Goal: Entertainment & Leisure: Browse casually

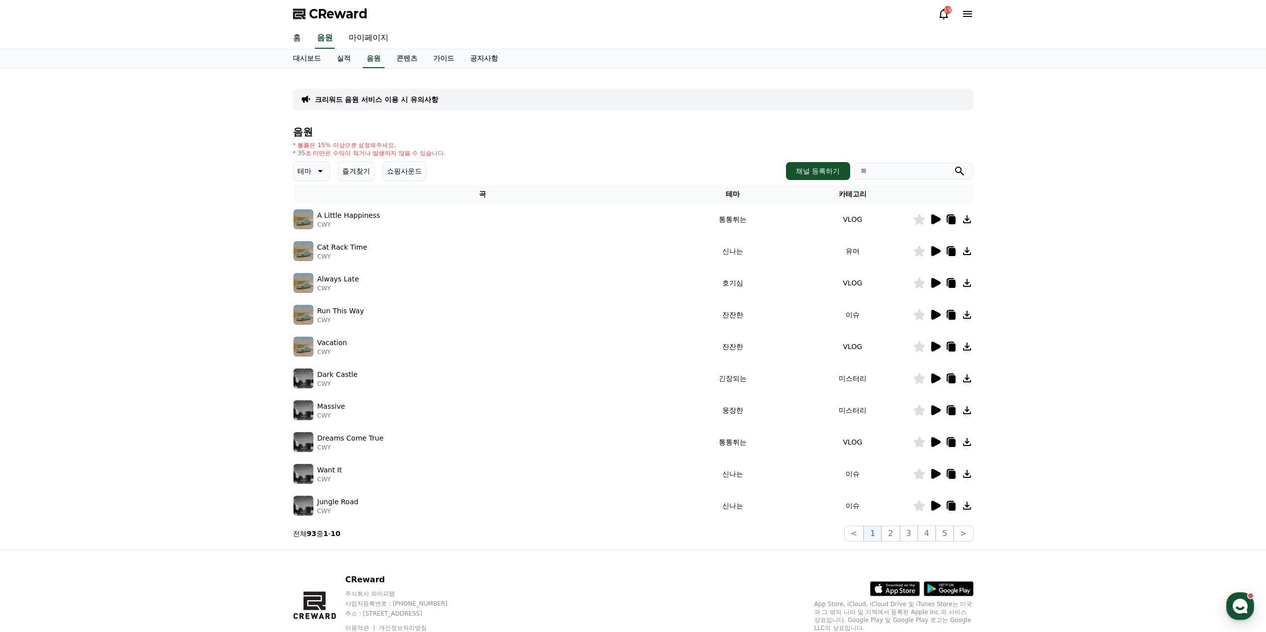
click at [932, 219] on icon at bounding box center [935, 219] width 9 height 10
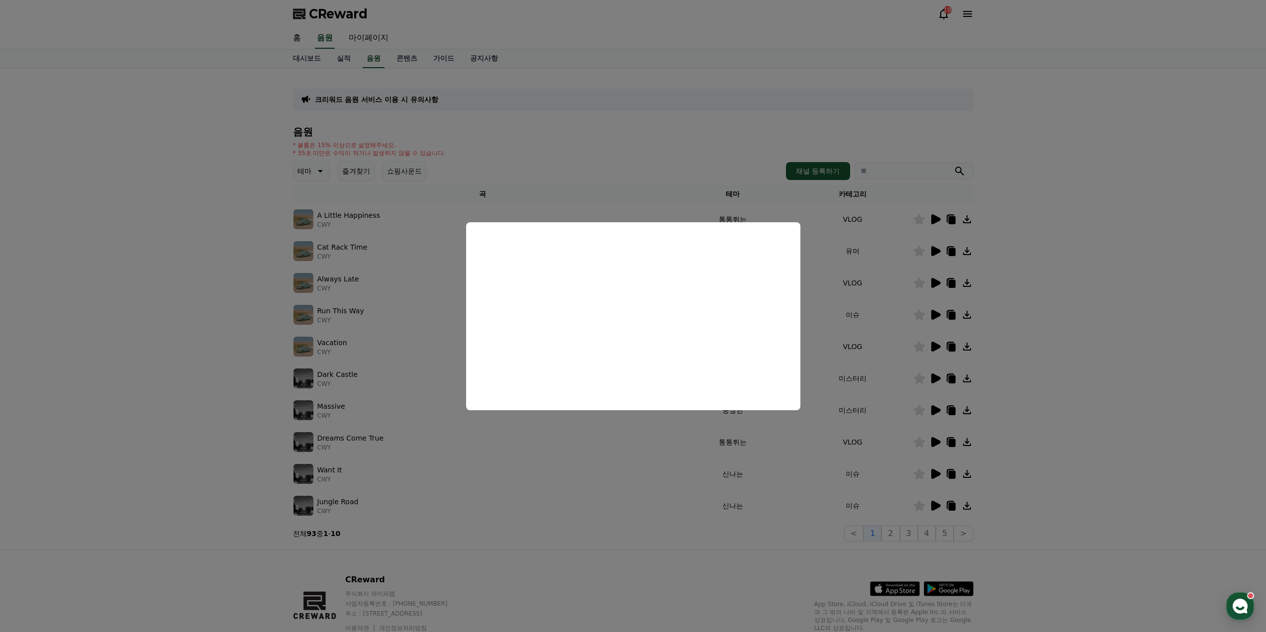
click at [1051, 303] on button "close modal" at bounding box center [633, 316] width 1266 height 632
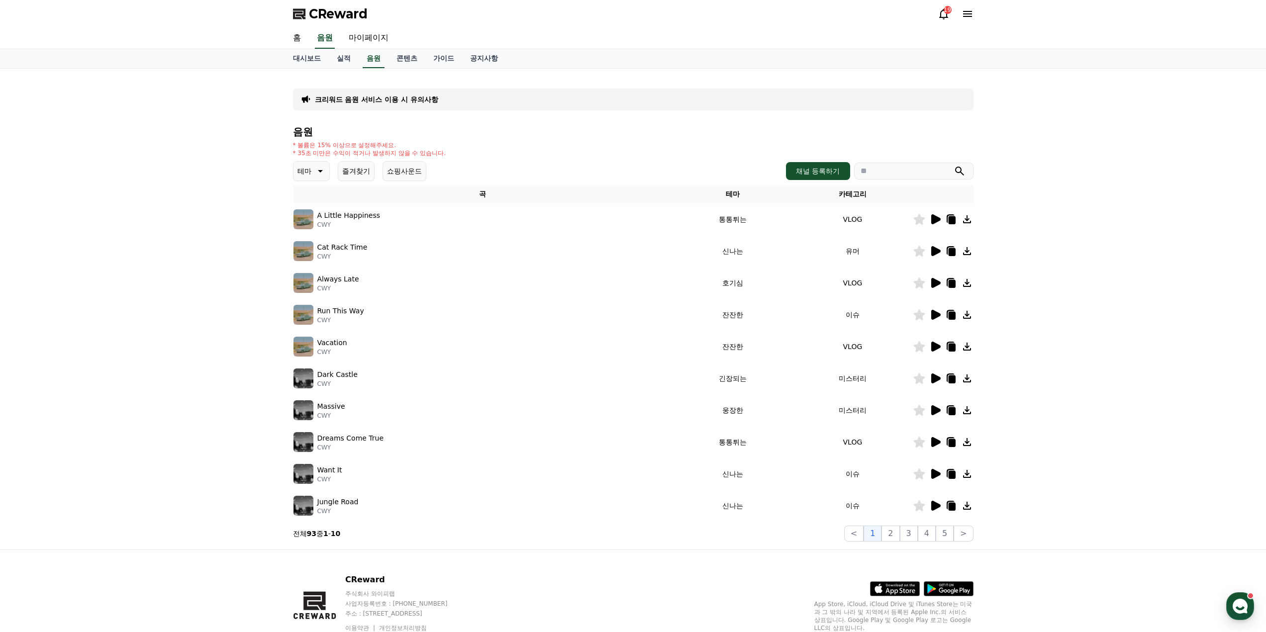
click at [935, 254] on icon at bounding box center [935, 251] width 9 height 10
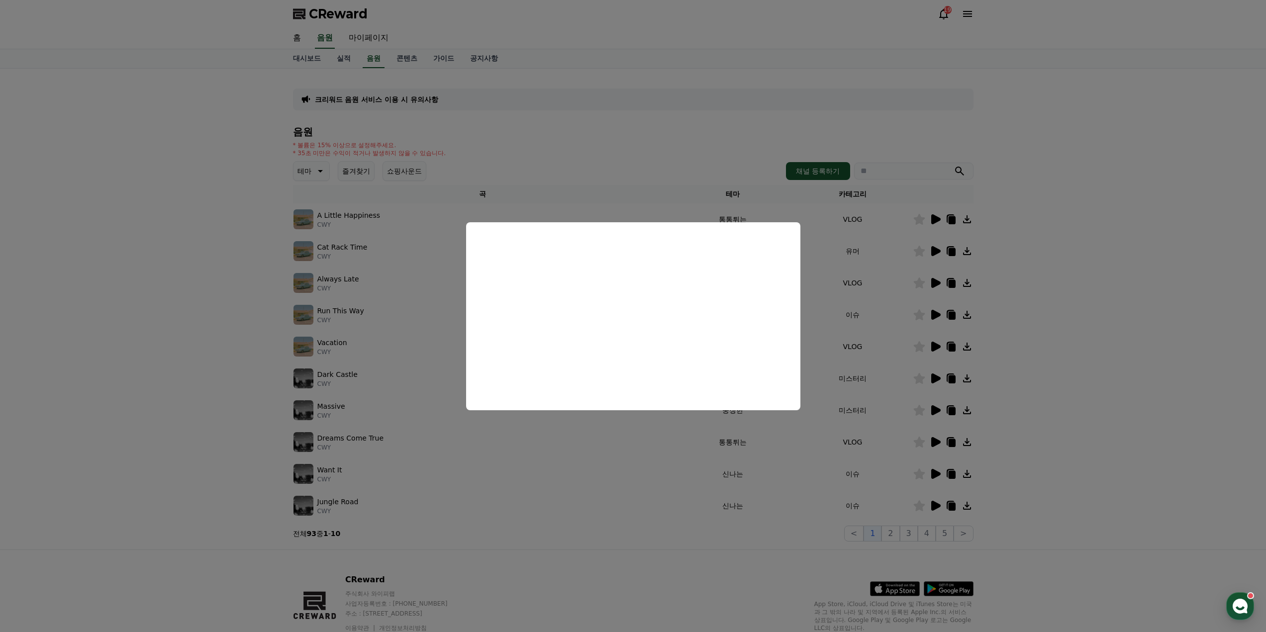
click at [1064, 296] on button "close modal" at bounding box center [633, 316] width 1266 height 632
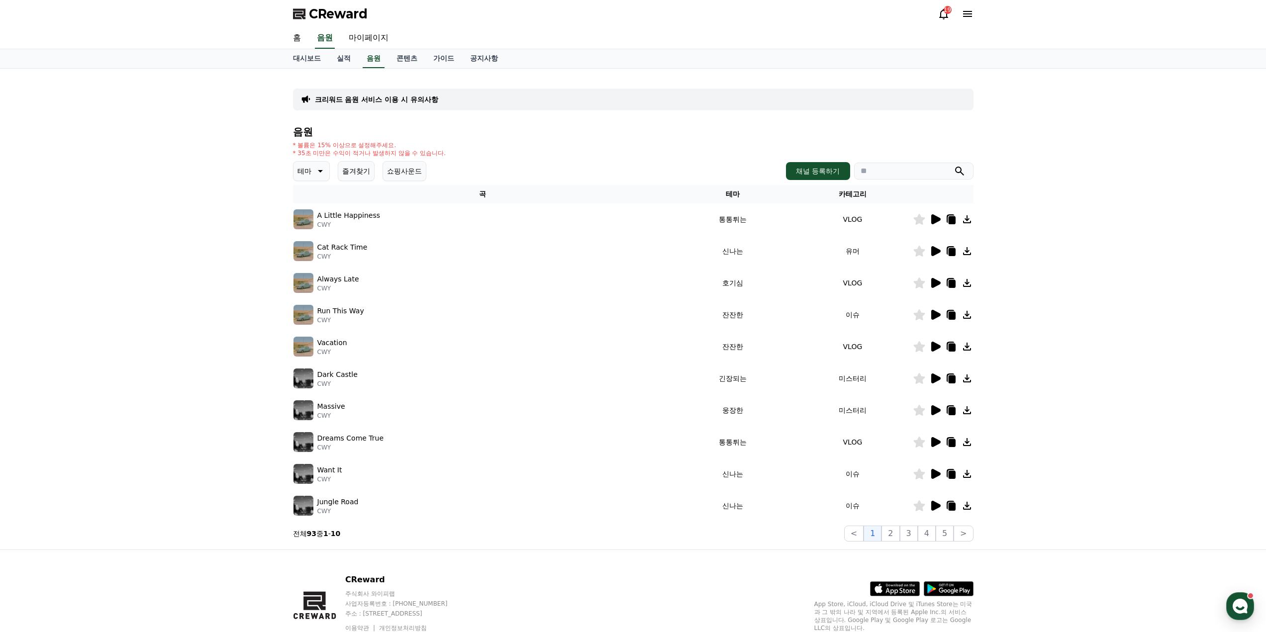
click at [935, 285] on icon at bounding box center [935, 283] width 9 height 10
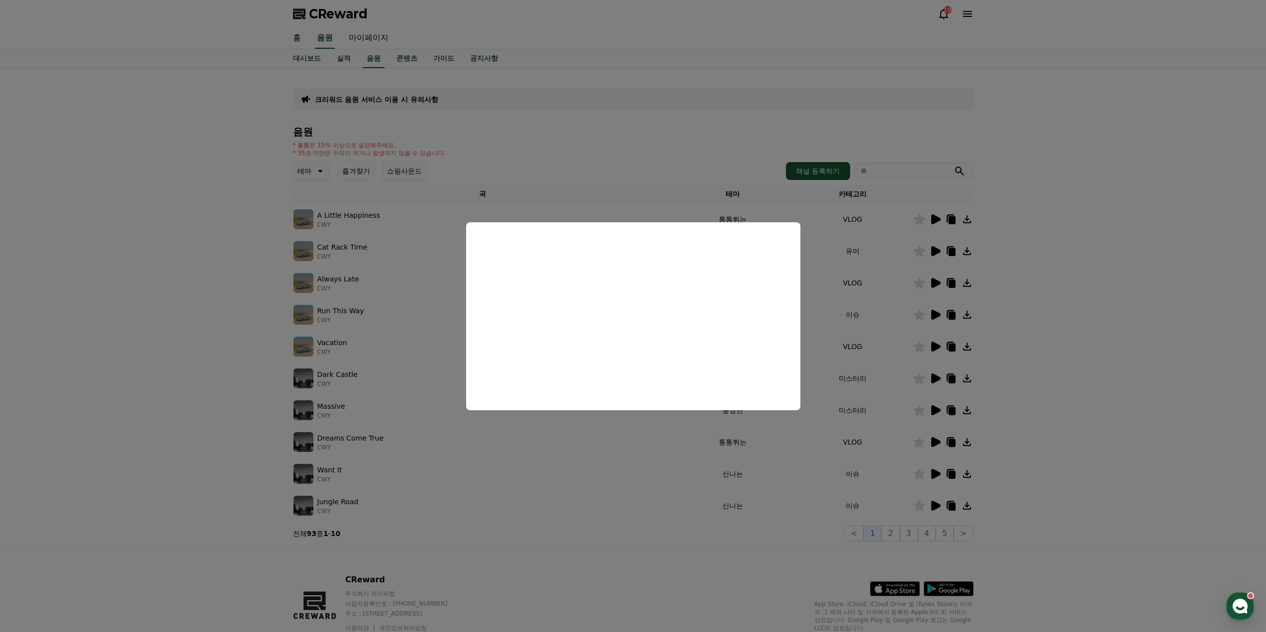
click at [1090, 337] on button "close modal" at bounding box center [633, 316] width 1266 height 632
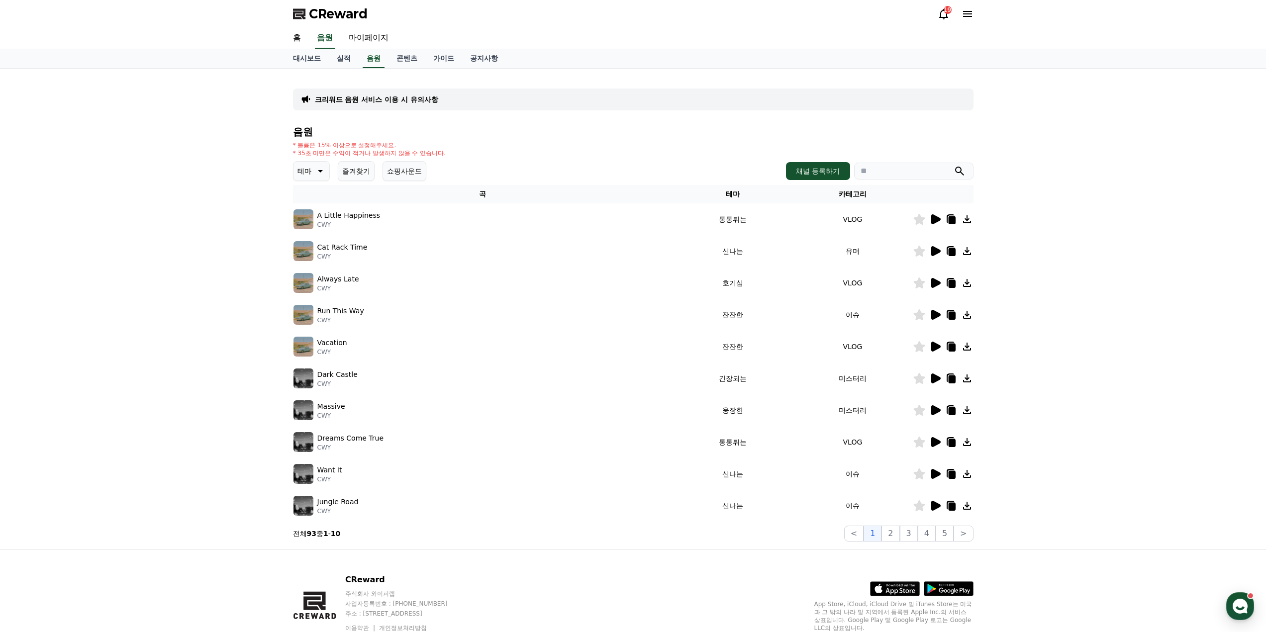
click at [937, 313] on icon at bounding box center [935, 315] width 9 height 10
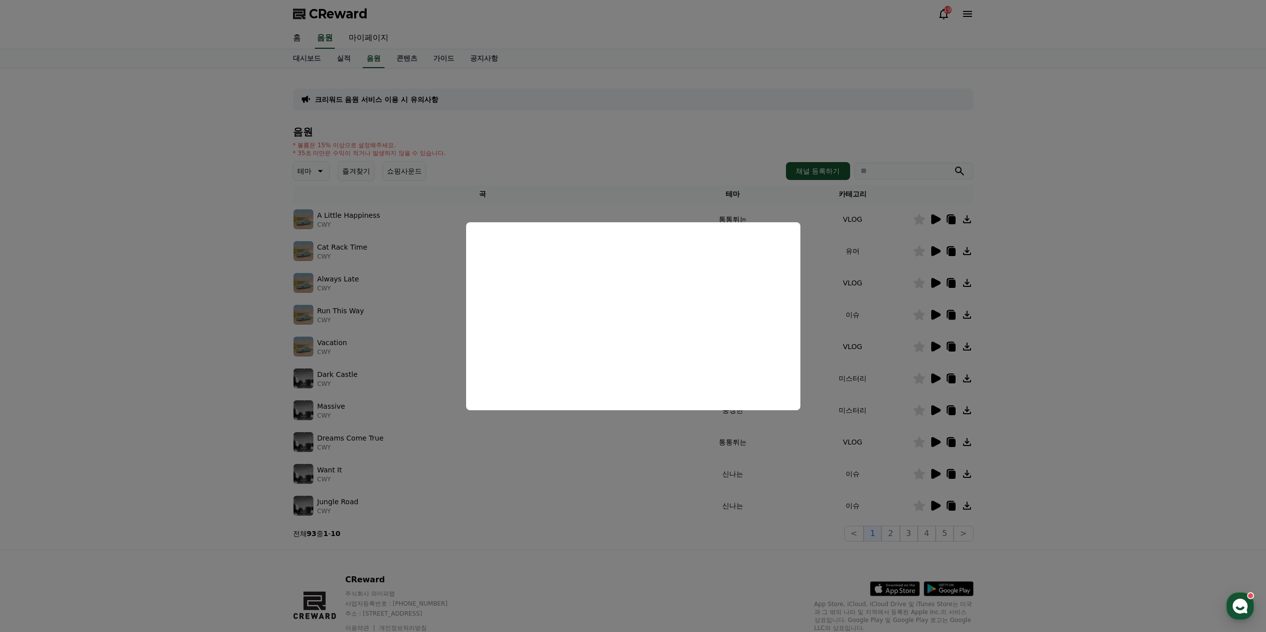
click at [1066, 351] on button "close modal" at bounding box center [633, 316] width 1266 height 632
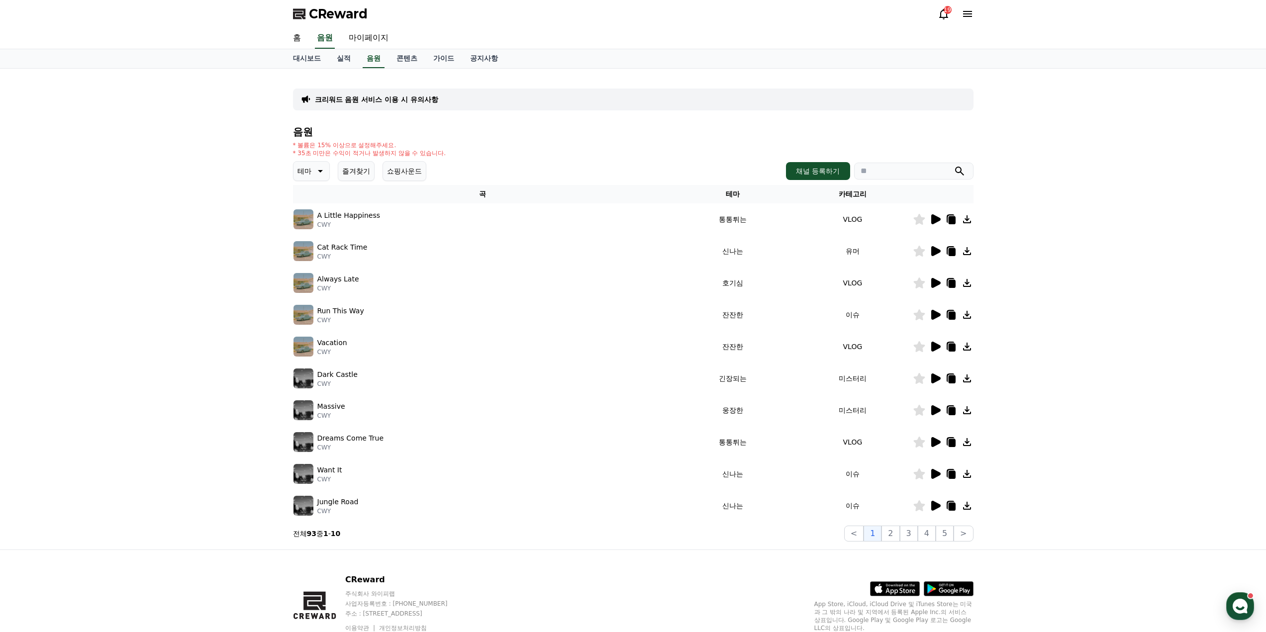
click at [933, 349] on icon at bounding box center [935, 347] width 9 height 10
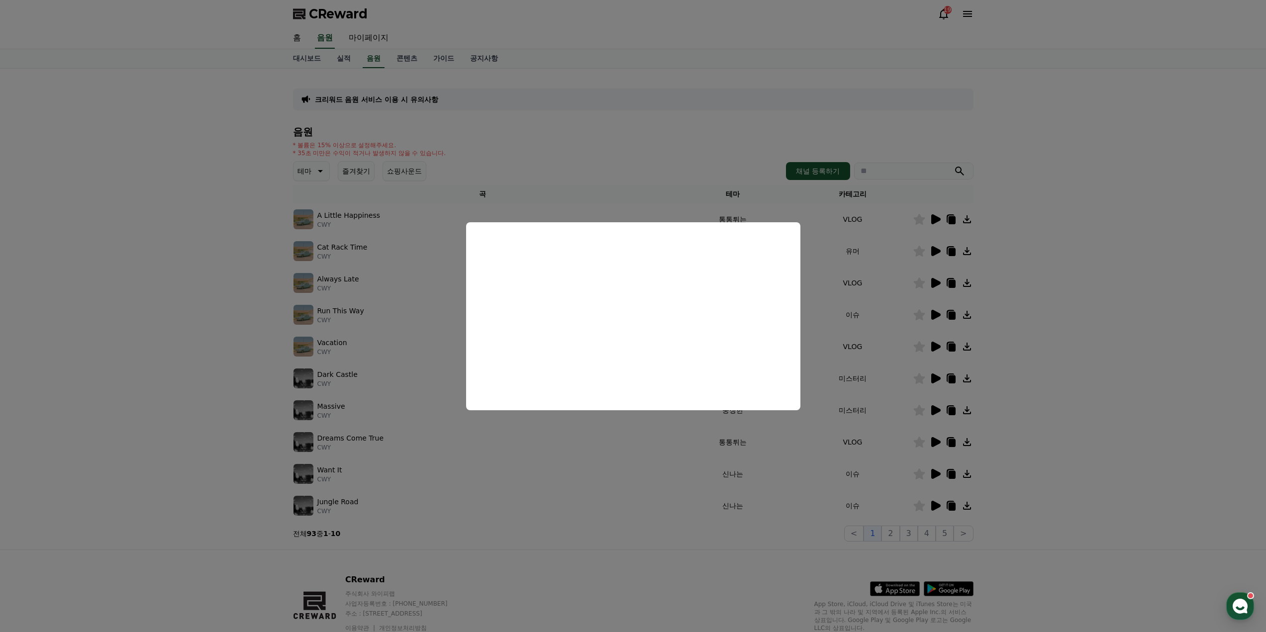
click at [1042, 368] on button "close modal" at bounding box center [633, 316] width 1266 height 632
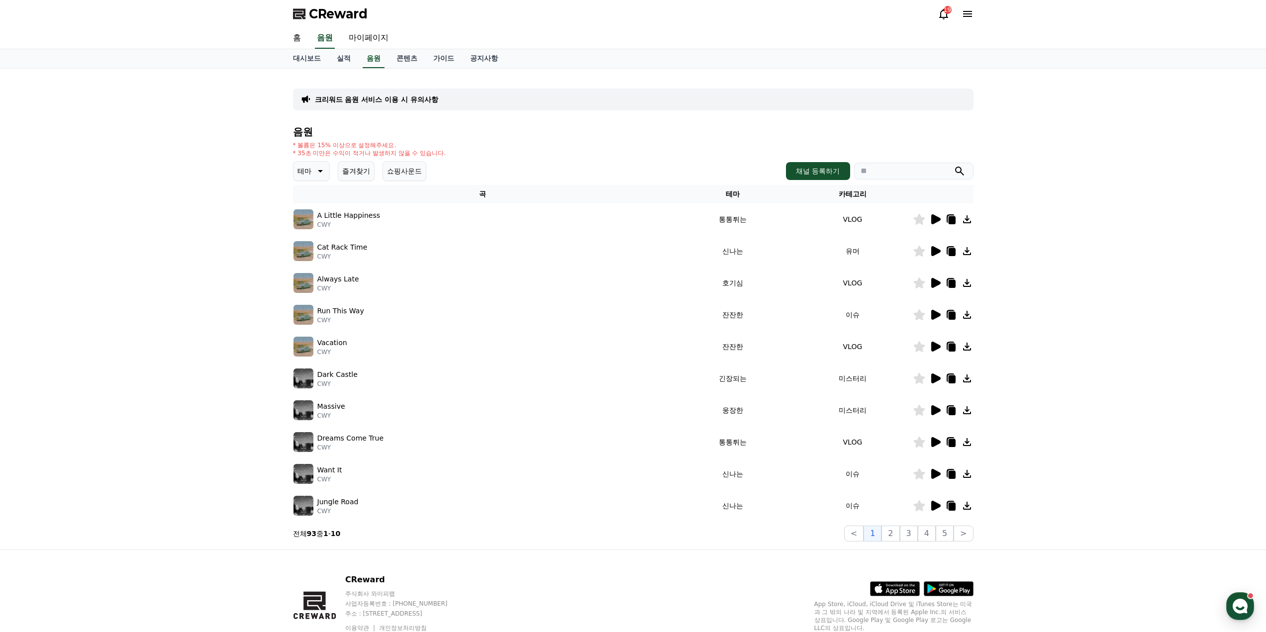
click at [935, 381] on icon at bounding box center [935, 379] width 9 height 10
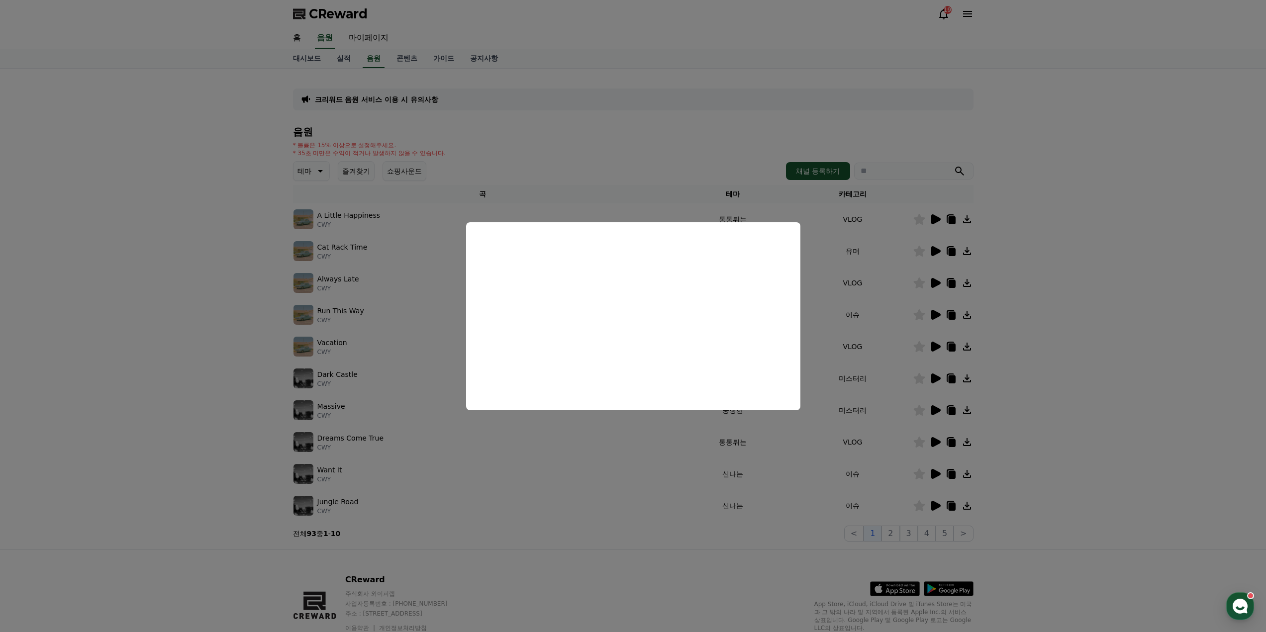
click at [1073, 367] on button "close modal" at bounding box center [633, 316] width 1266 height 632
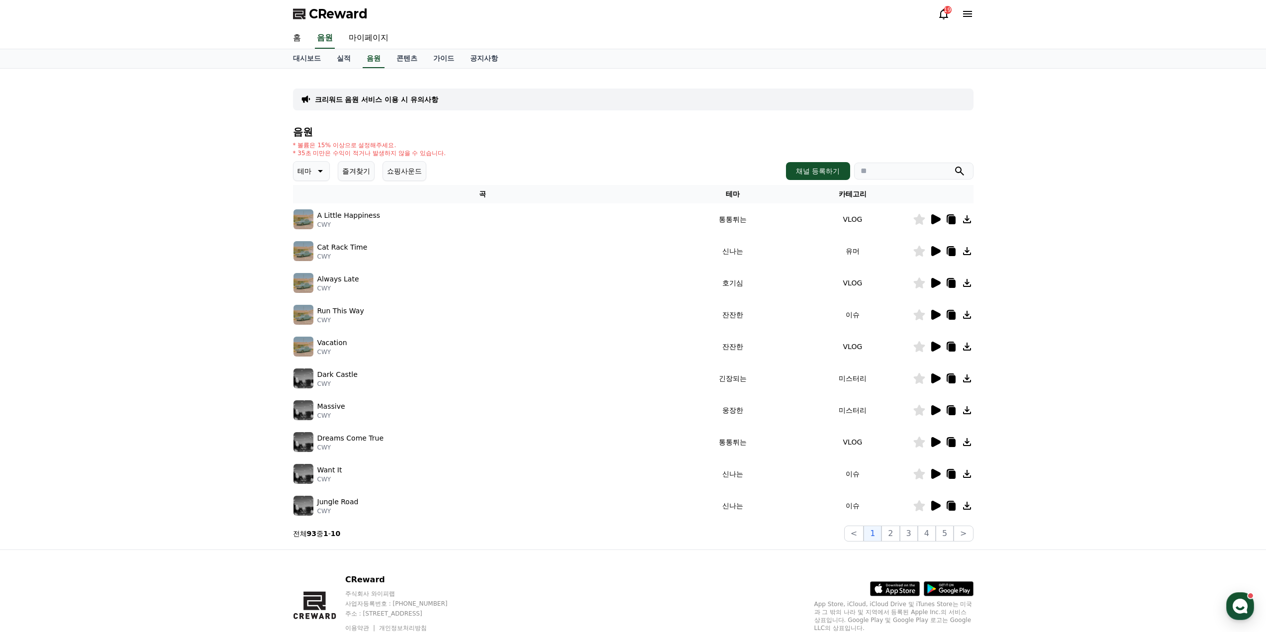
click at [934, 413] on icon at bounding box center [935, 410] width 9 height 10
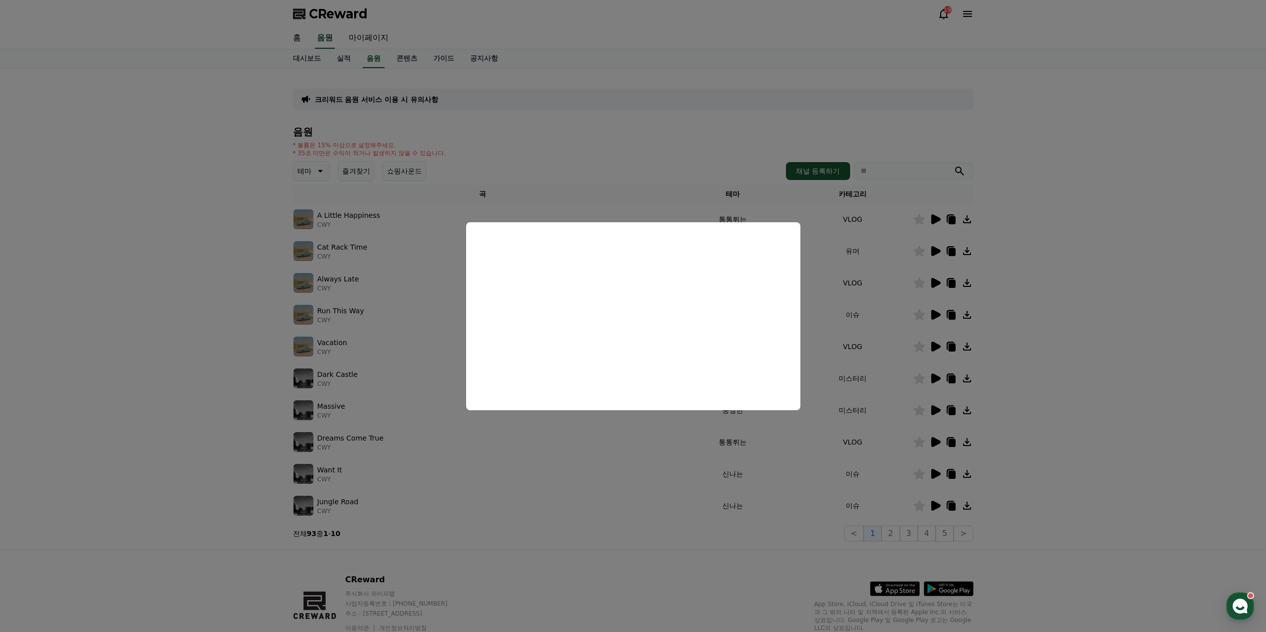
click at [1051, 389] on button "close modal" at bounding box center [633, 316] width 1266 height 632
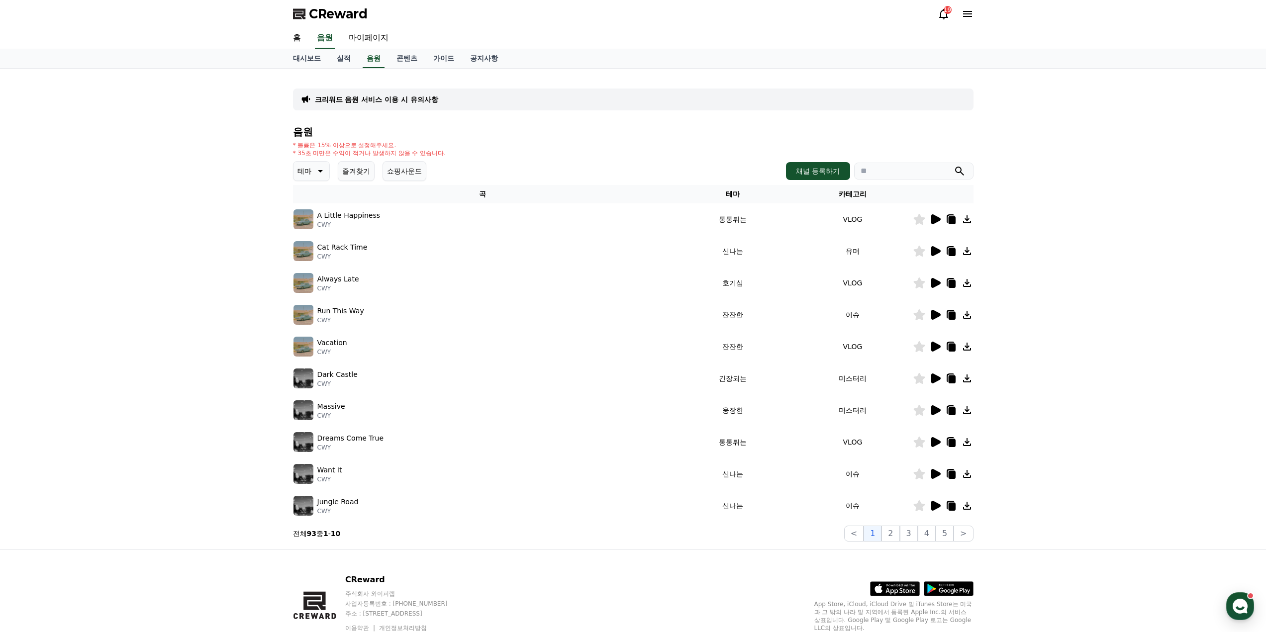
click at [933, 444] on icon at bounding box center [935, 442] width 9 height 10
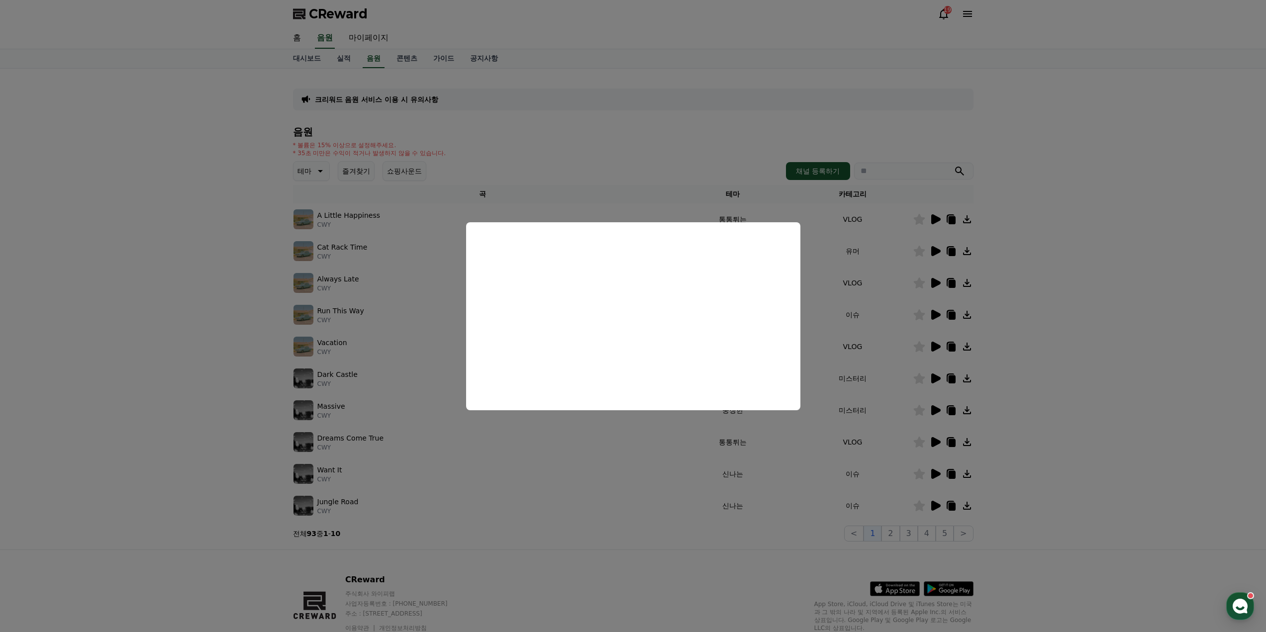
click at [1051, 407] on button "close modal" at bounding box center [633, 316] width 1266 height 632
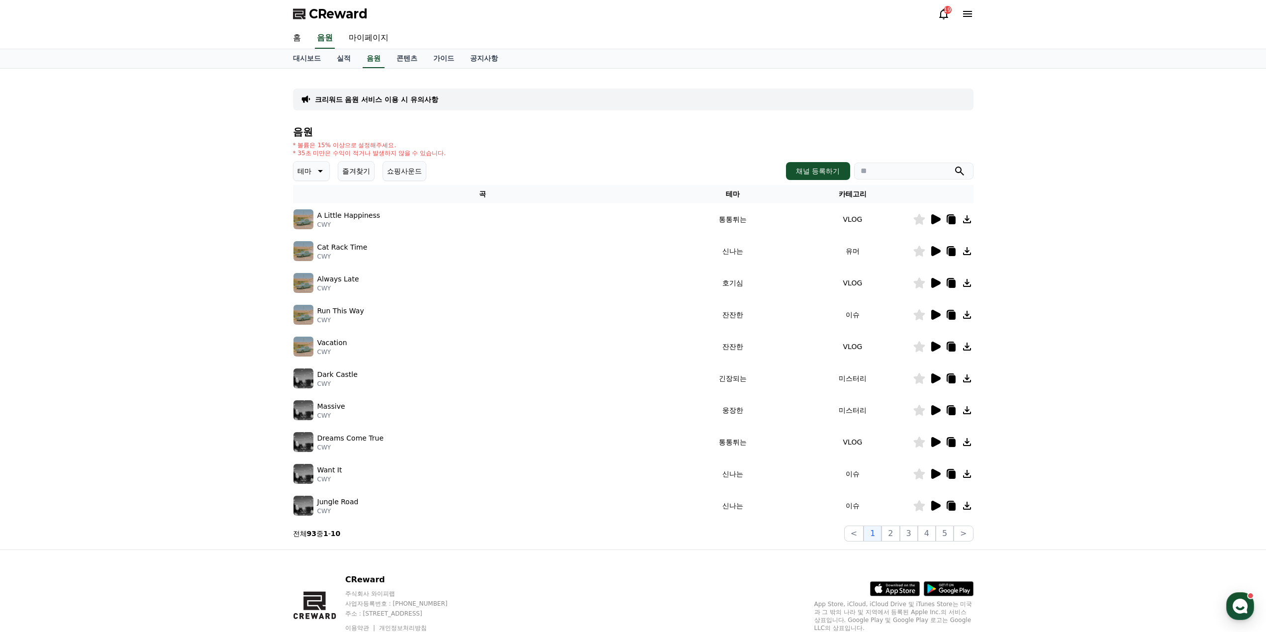
click at [931, 470] on icon at bounding box center [935, 474] width 12 height 12
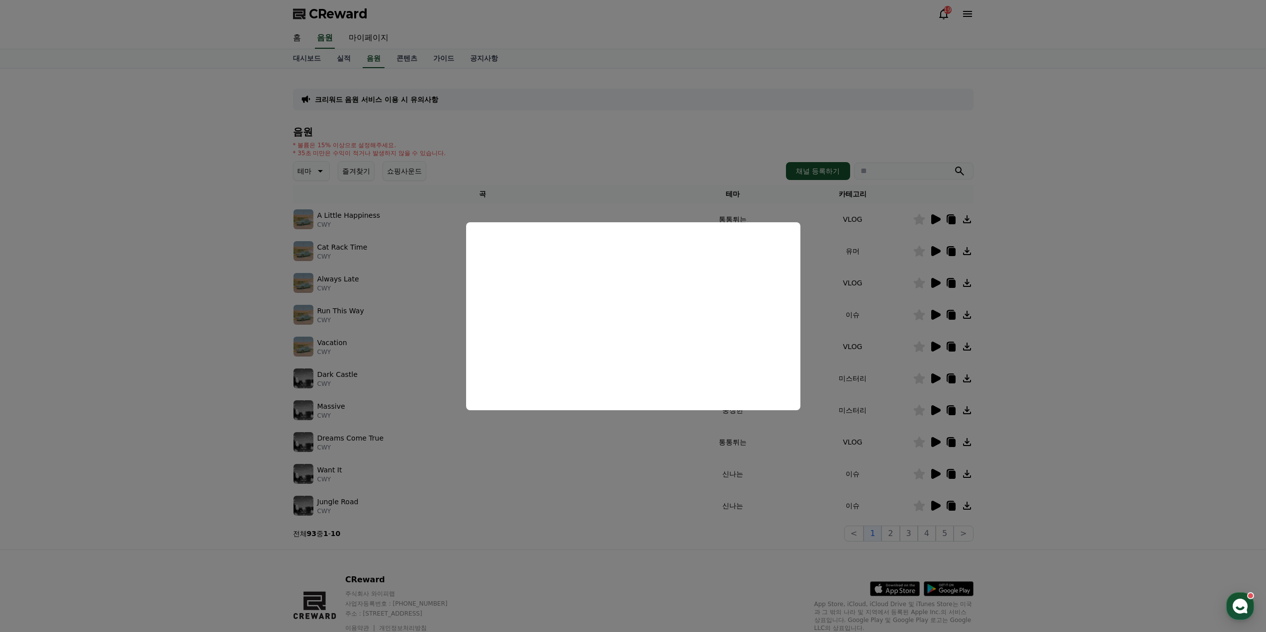
click at [1021, 493] on button "close modal" at bounding box center [633, 316] width 1266 height 632
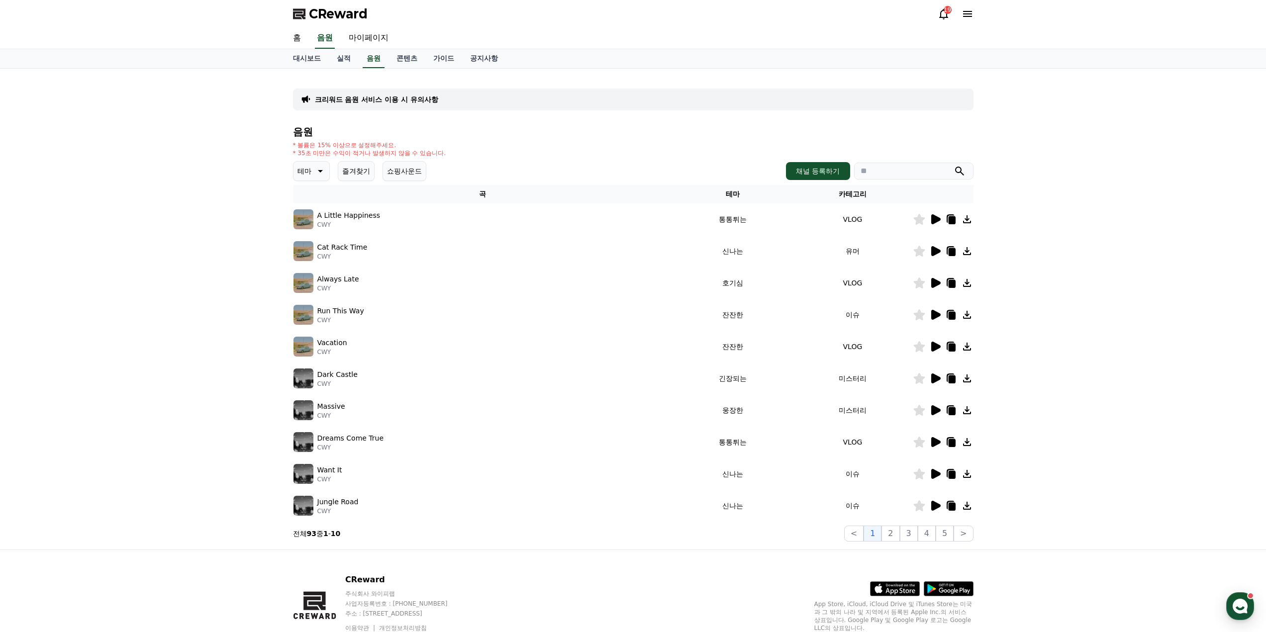
click at [934, 510] on icon at bounding box center [935, 506] width 9 height 10
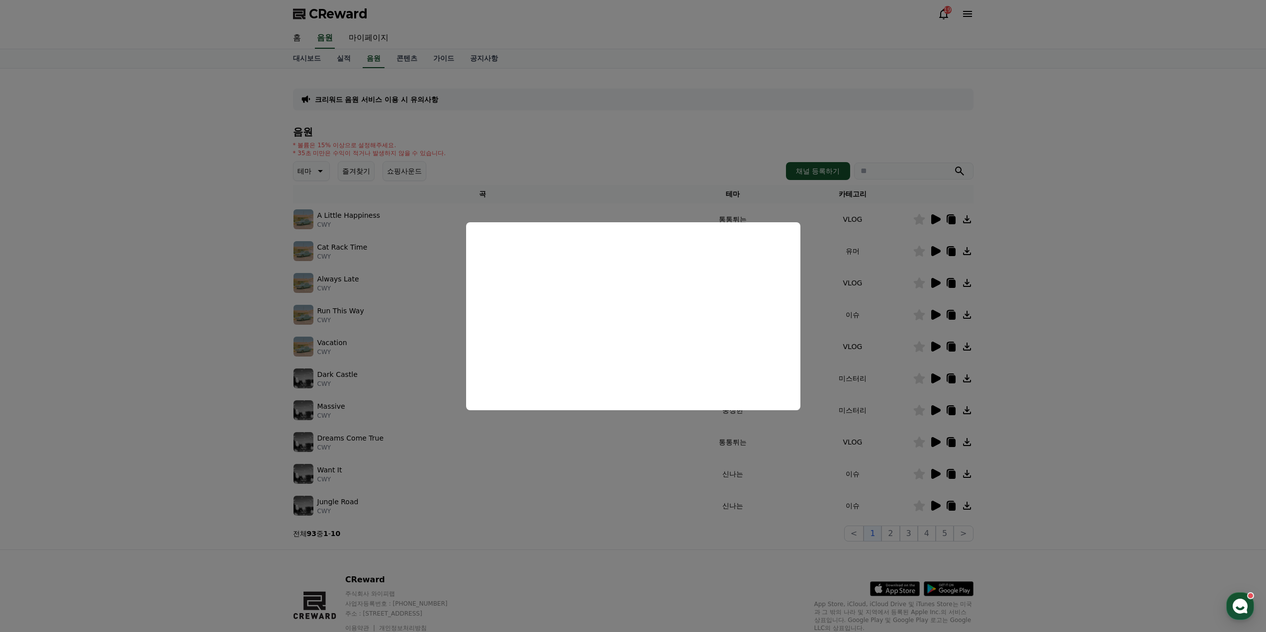
click at [1062, 413] on button "close modal" at bounding box center [633, 316] width 1266 height 632
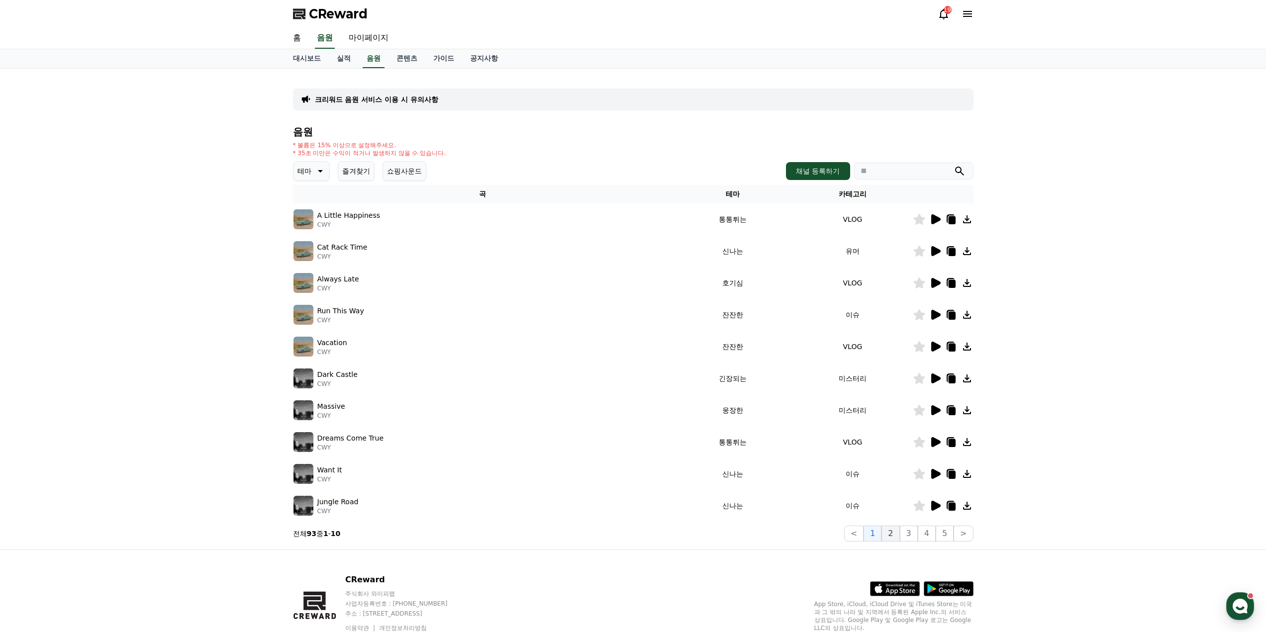
click at [895, 529] on button "2" at bounding box center [891, 534] width 18 height 16
click at [939, 222] on icon at bounding box center [935, 219] width 12 height 12
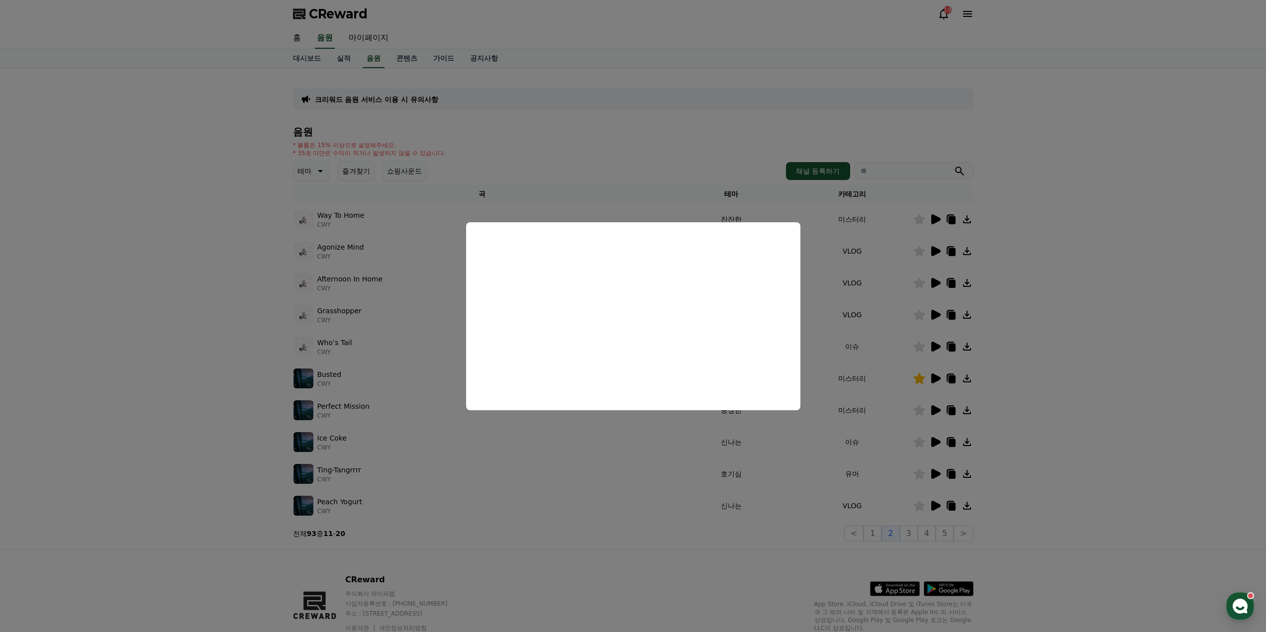
click at [1041, 279] on button "close modal" at bounding box center [633, 316] width 1266 height 632
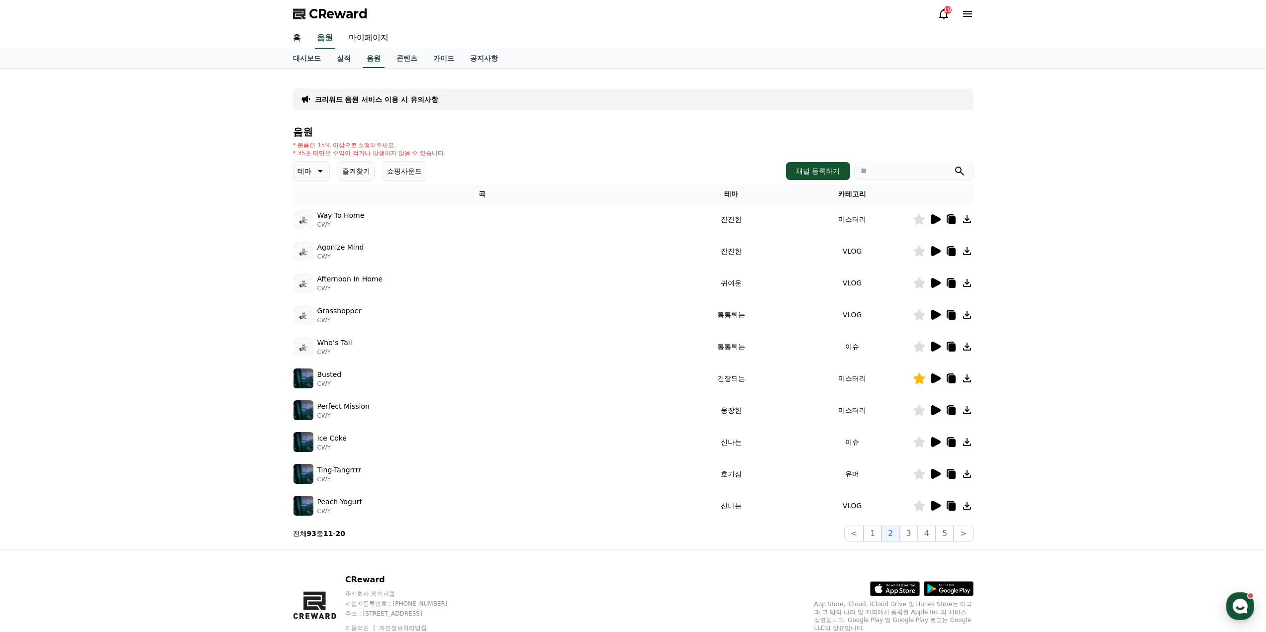
click at [934, 251] on icon at bounding box center [935, 251] width 9 height 10
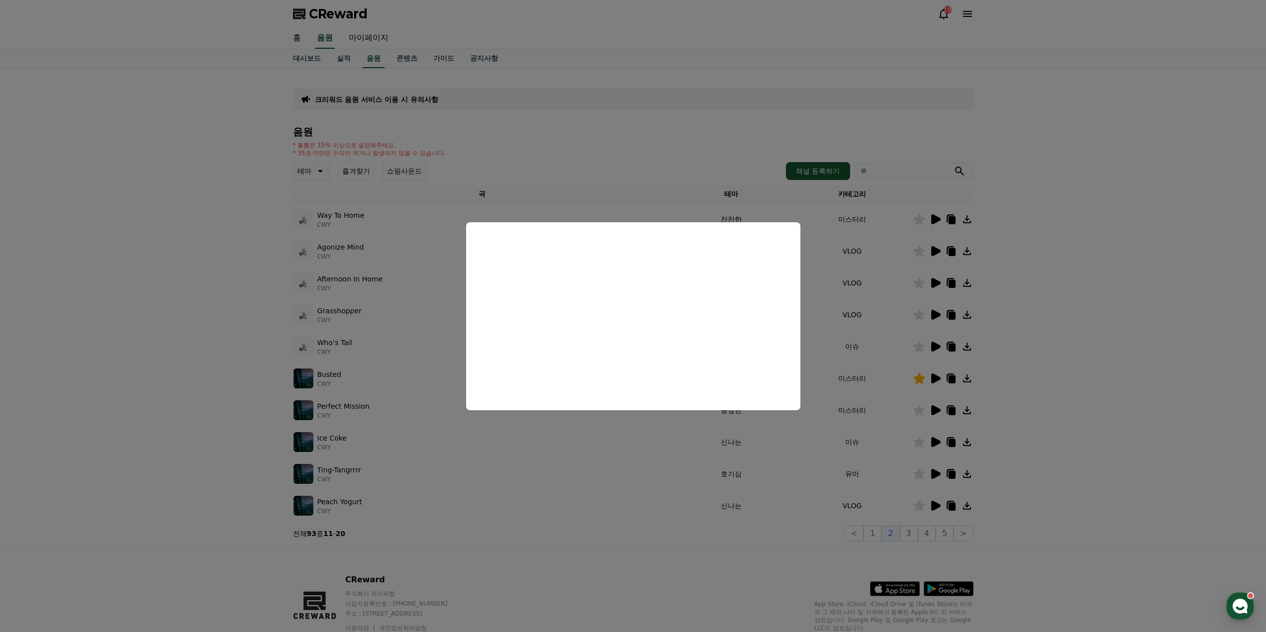
click at [1134, 299] on button "close modal" at bounding box center [633, 316] width 1266 height 632
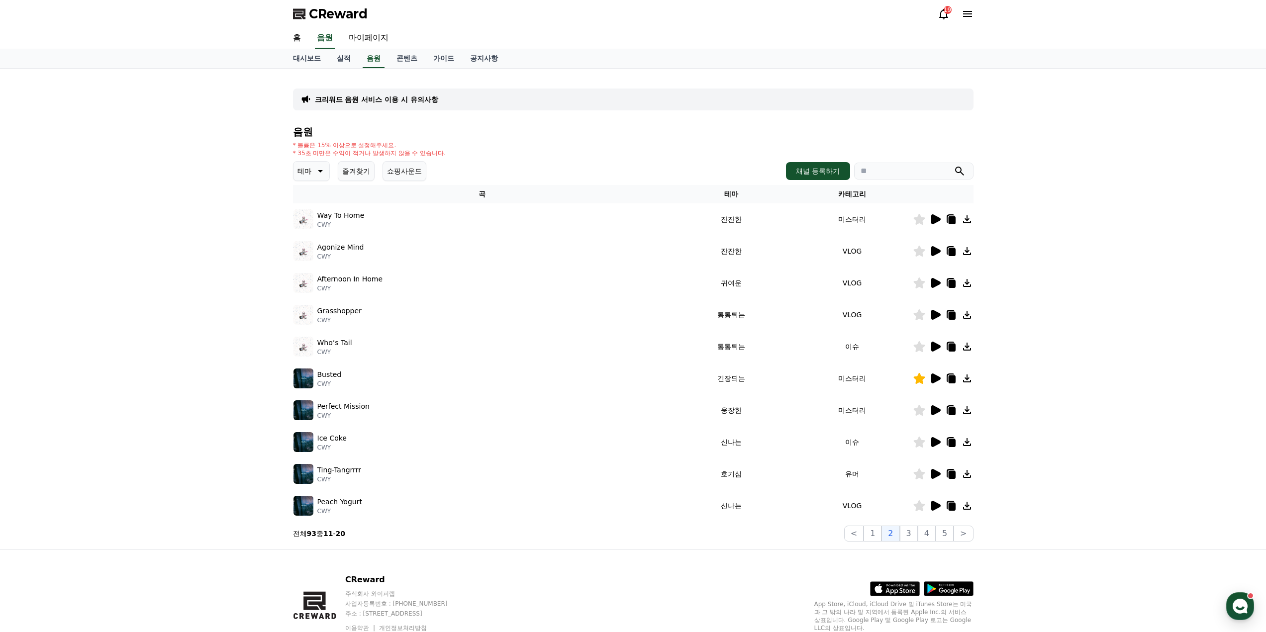
click at [937, 285] on icon at bounding box center [935, 283] width 9 height 10
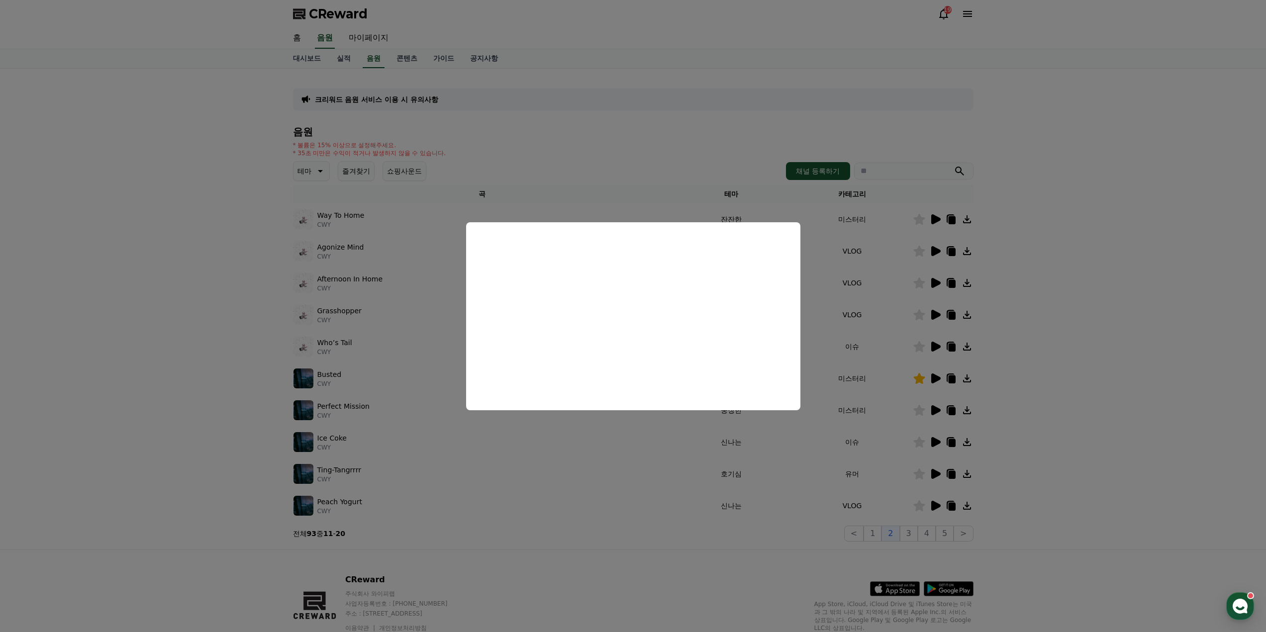
click at [1071, 315] on button "close modal" at bounding box center [633, 316] width 1266 height 632
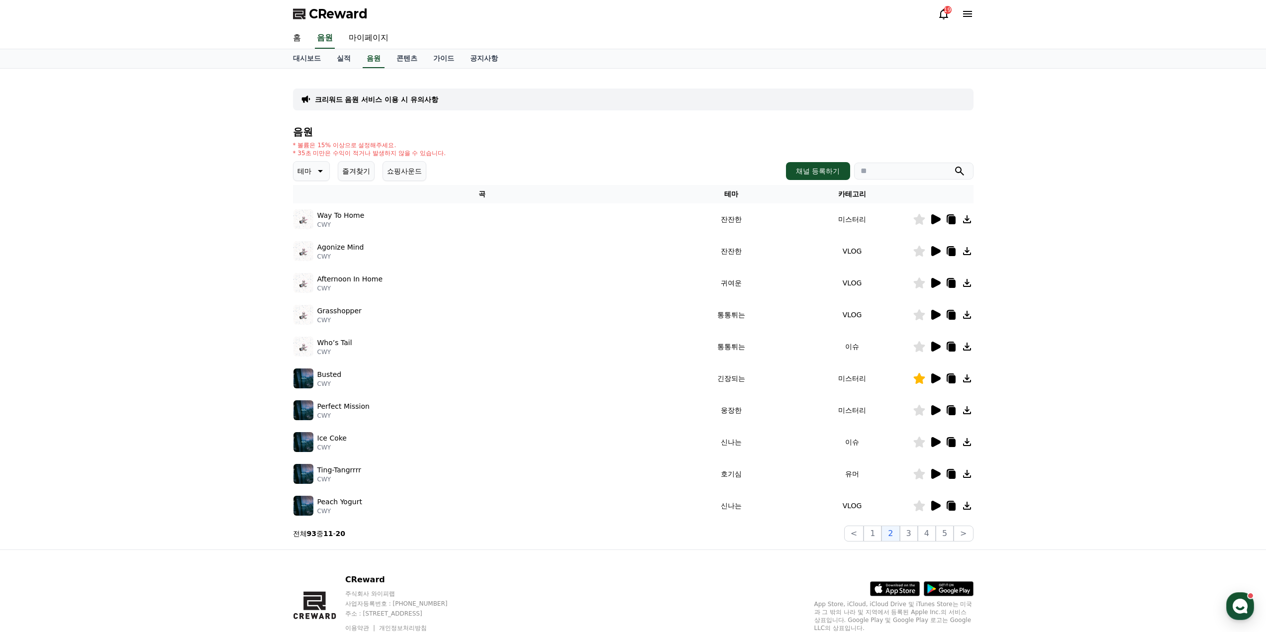
click at [931, 316] on icon at bounding box center [935, 315] width 9 height 10
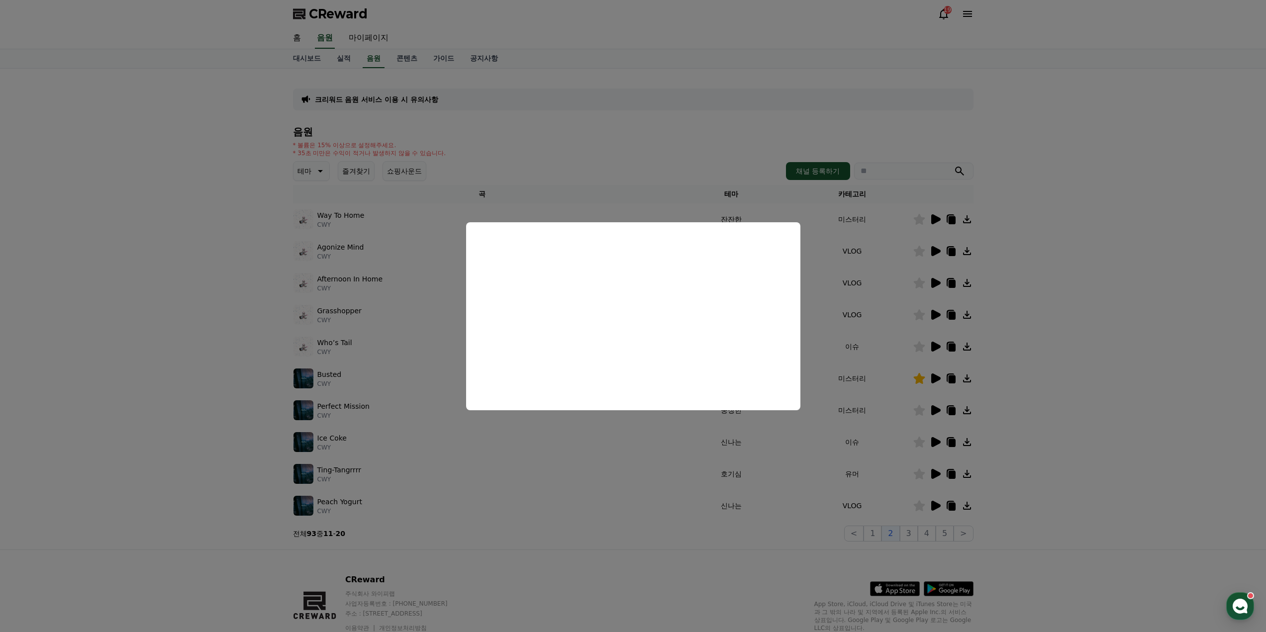
click at [1045, 343] on button "close modal" at bounding box center [633, 316] width 1266 height 632
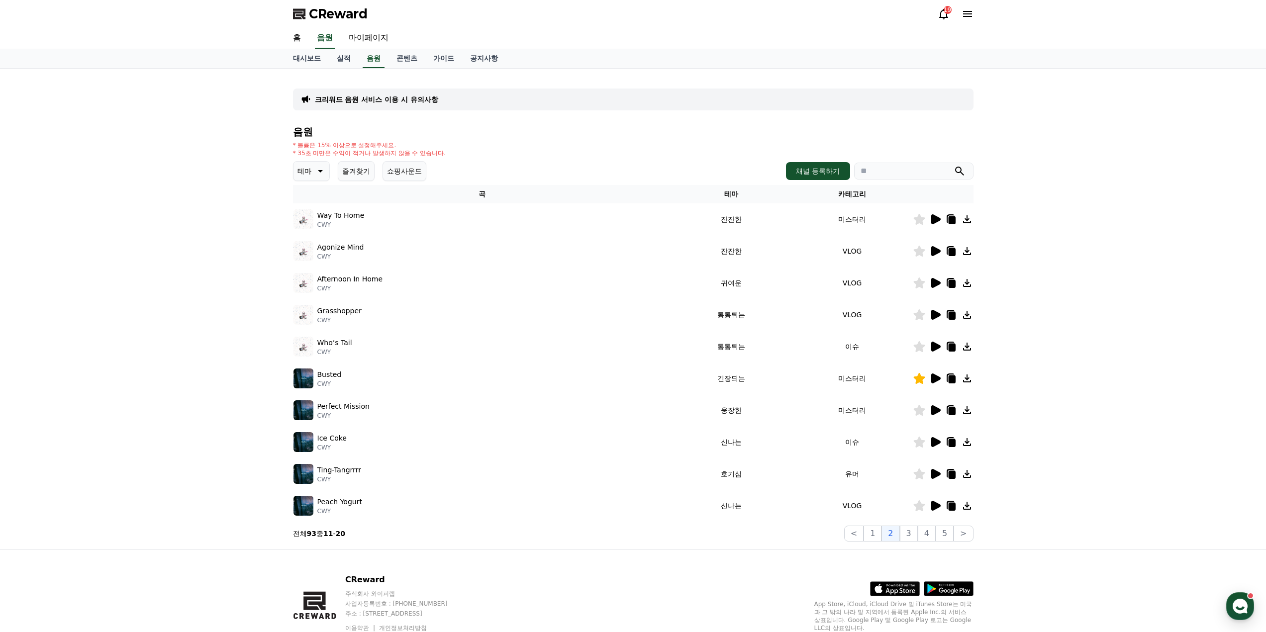
click at [937, 346] on icon at bounding box center [935, 347] width 9 height 10
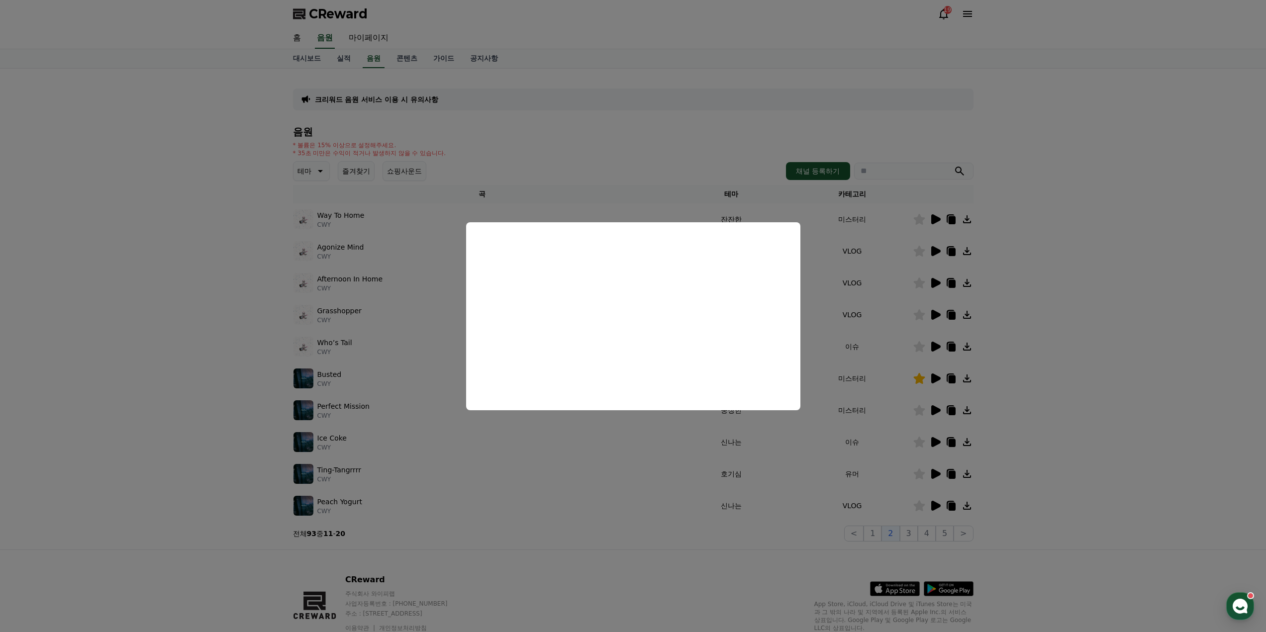
click at [1109, 354] on button "close modal" at bounding box center [633, 316] width 1266 height 632
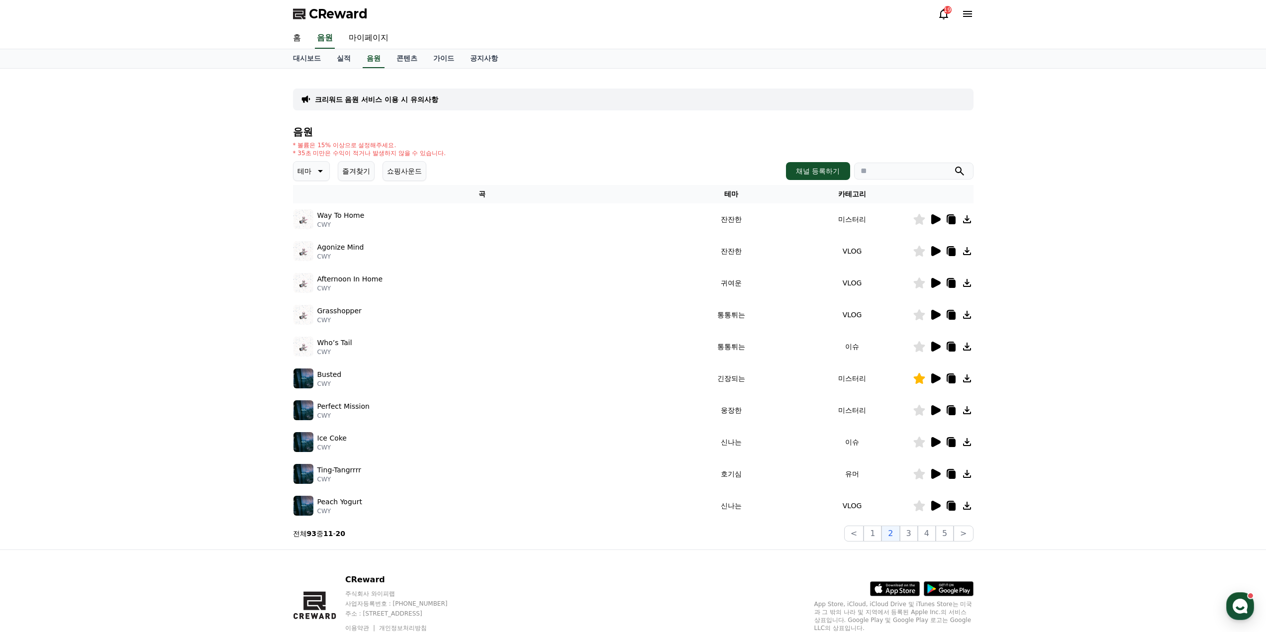
click at [937, 379] on icon at bounding box center [935, 379] width 9 height 10
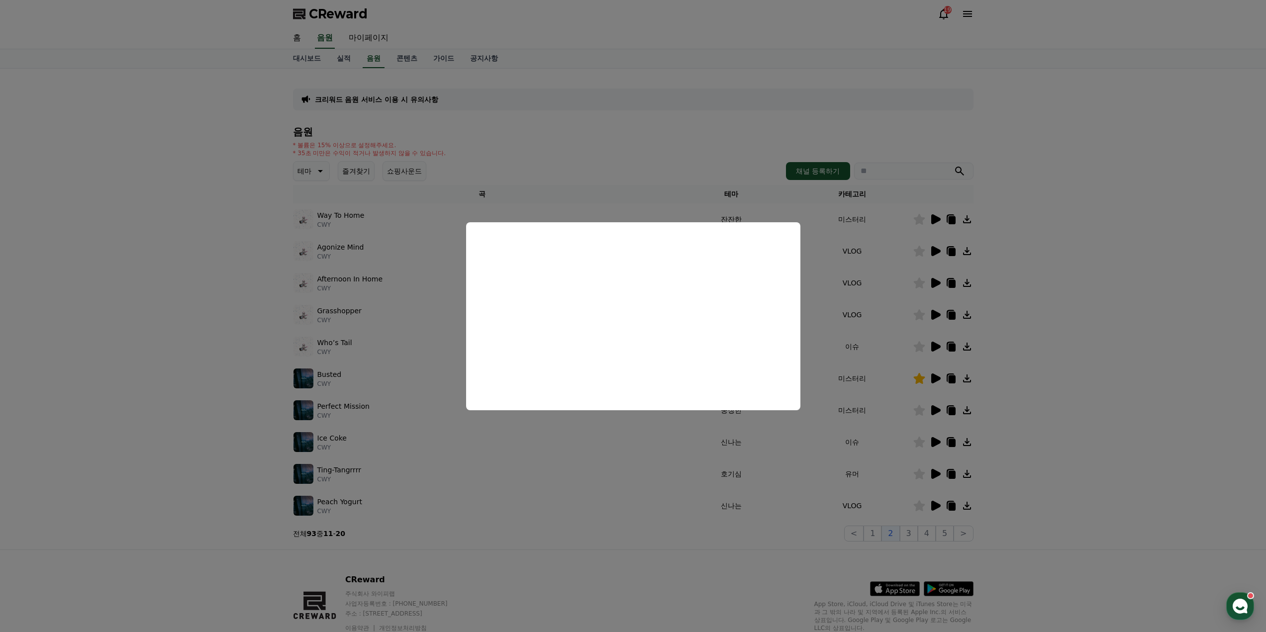
click at [1058, 380] on button "close modal" at bounding box center [633, 316] width 1266 height 632
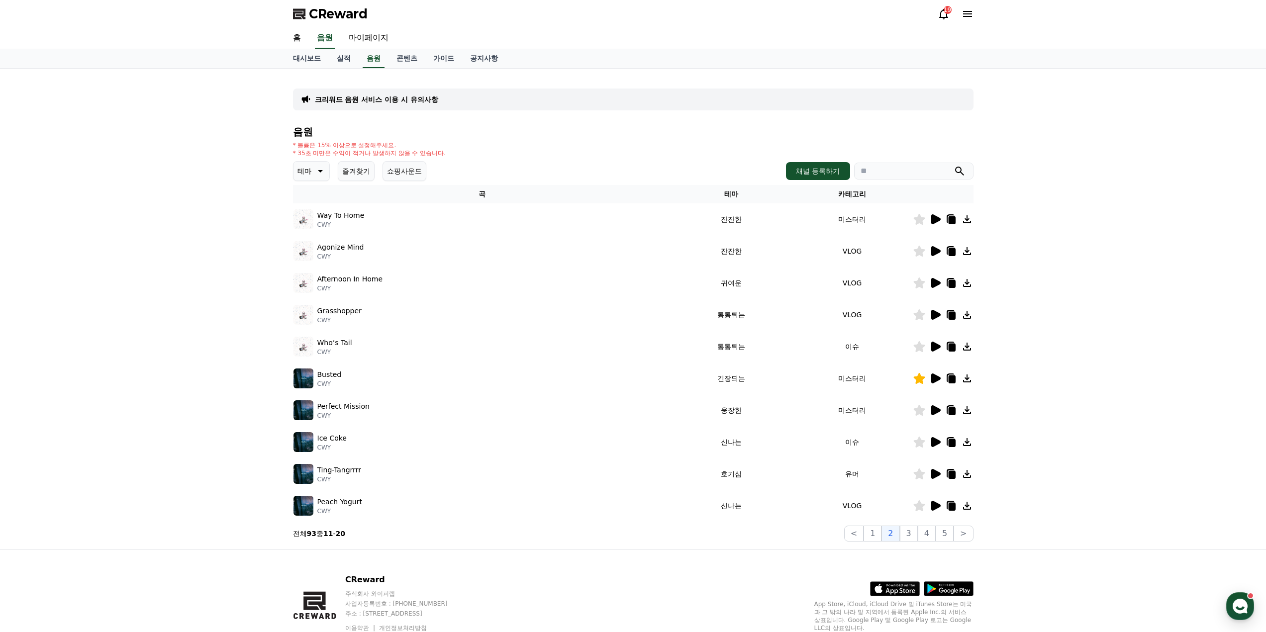
click at [935, 408] on icon at bounding box center [935, 410] width 9 height 10
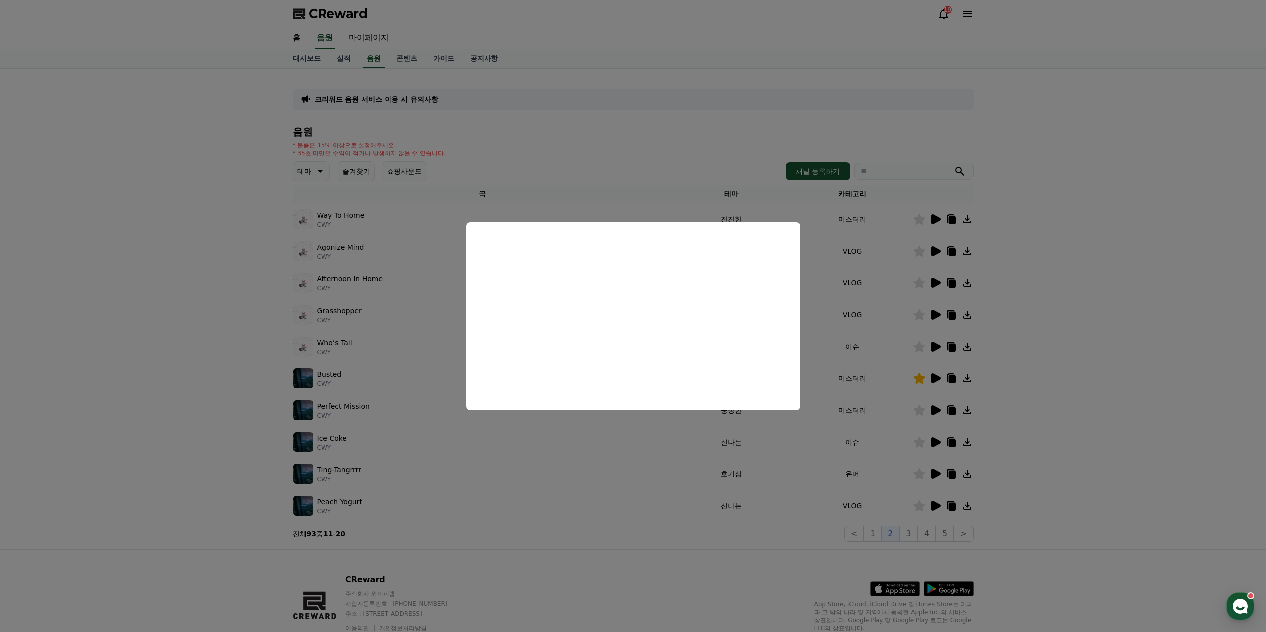
click at [1031, 409] on button "close modal" at bounding box center [633, 316] width 1266 height 632
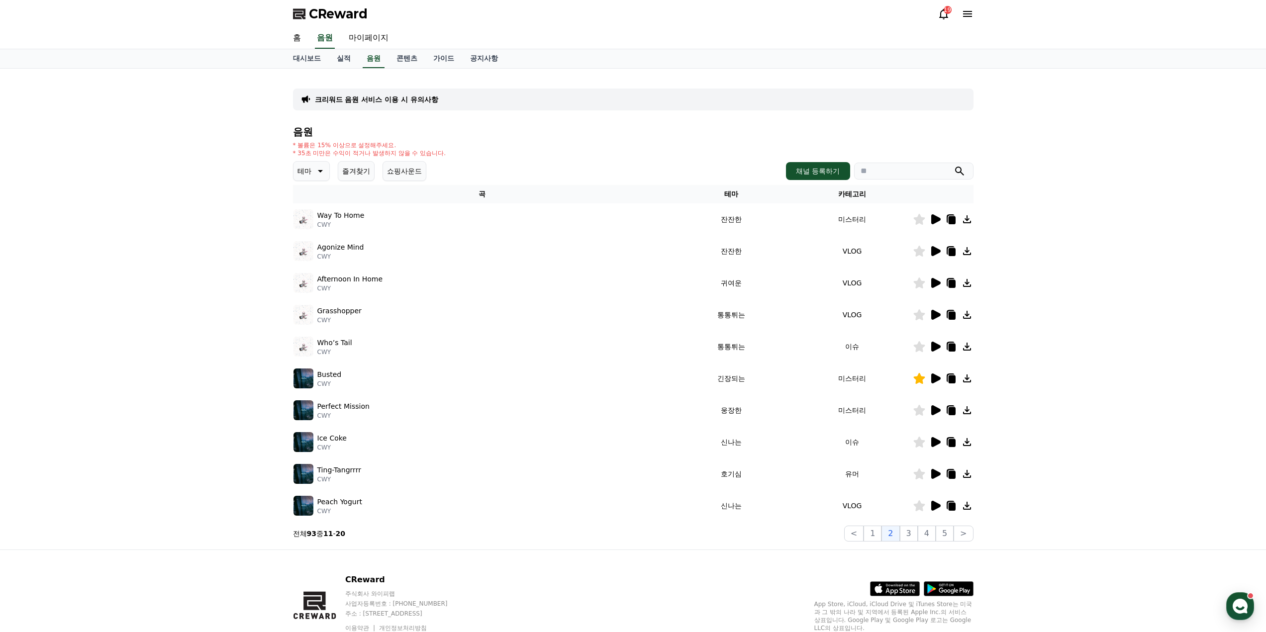
click at [933, 440] on icon at bounding box center [935, 442] width 9 height 10
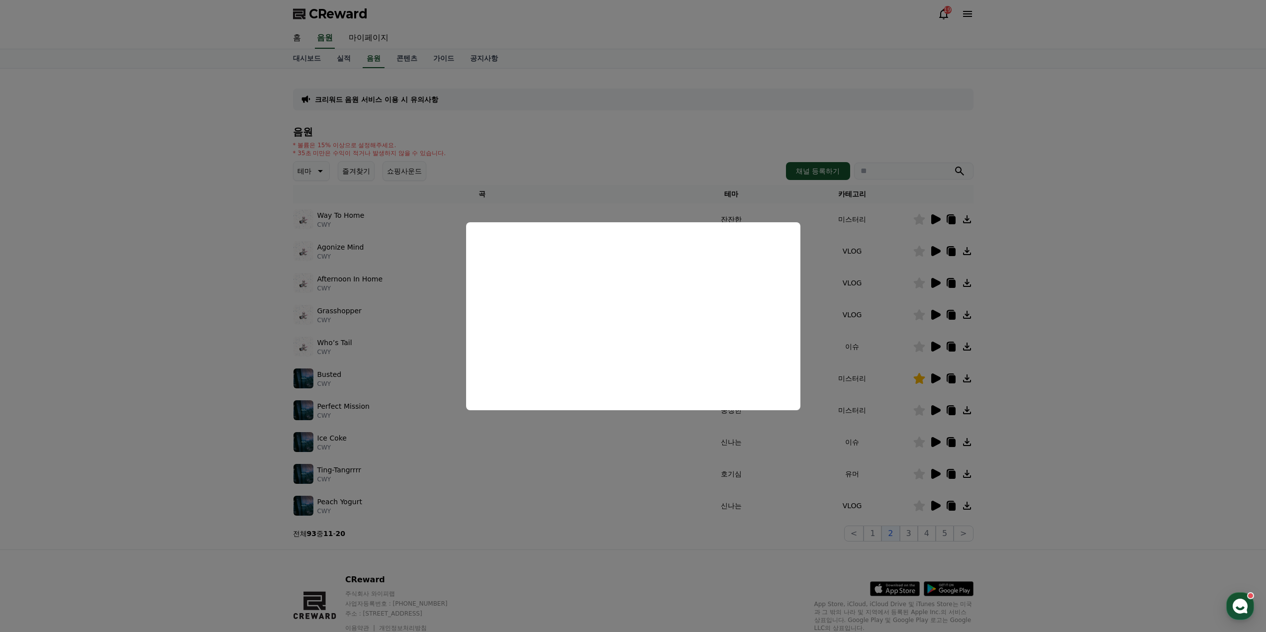
click at [1051, 430] on button "close modal" at bounding box center [633, 316] width 1266 height 632
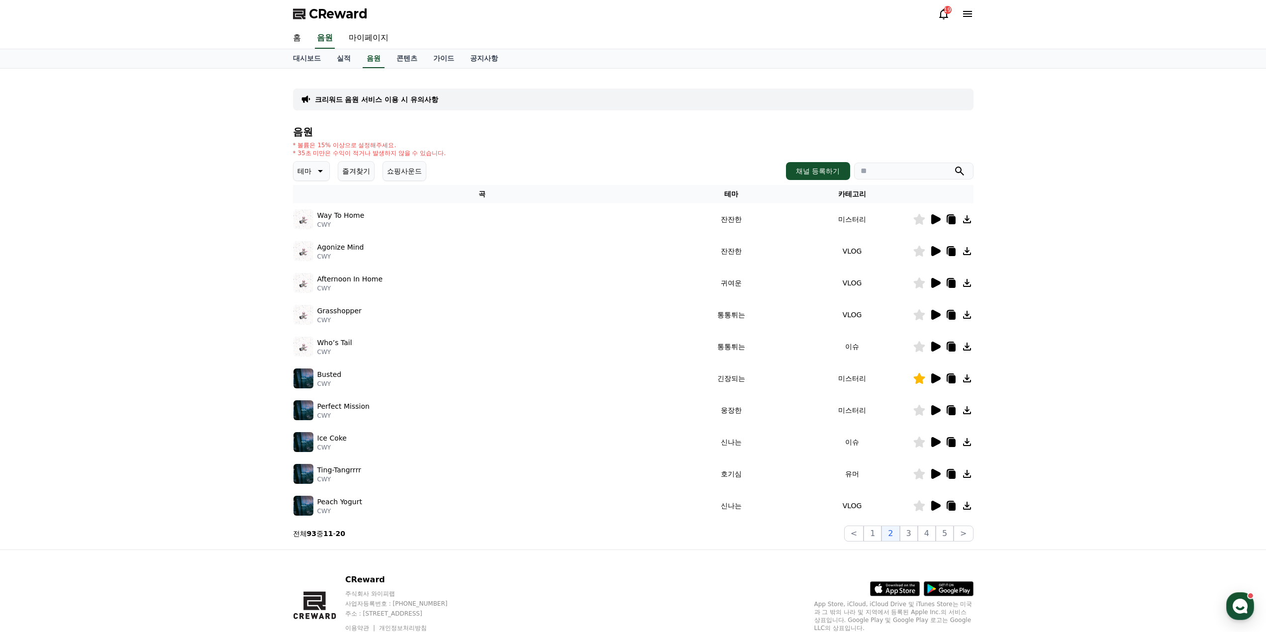
click at [934, 478] on icon at bounding box center [935, 474] width 9 height 10
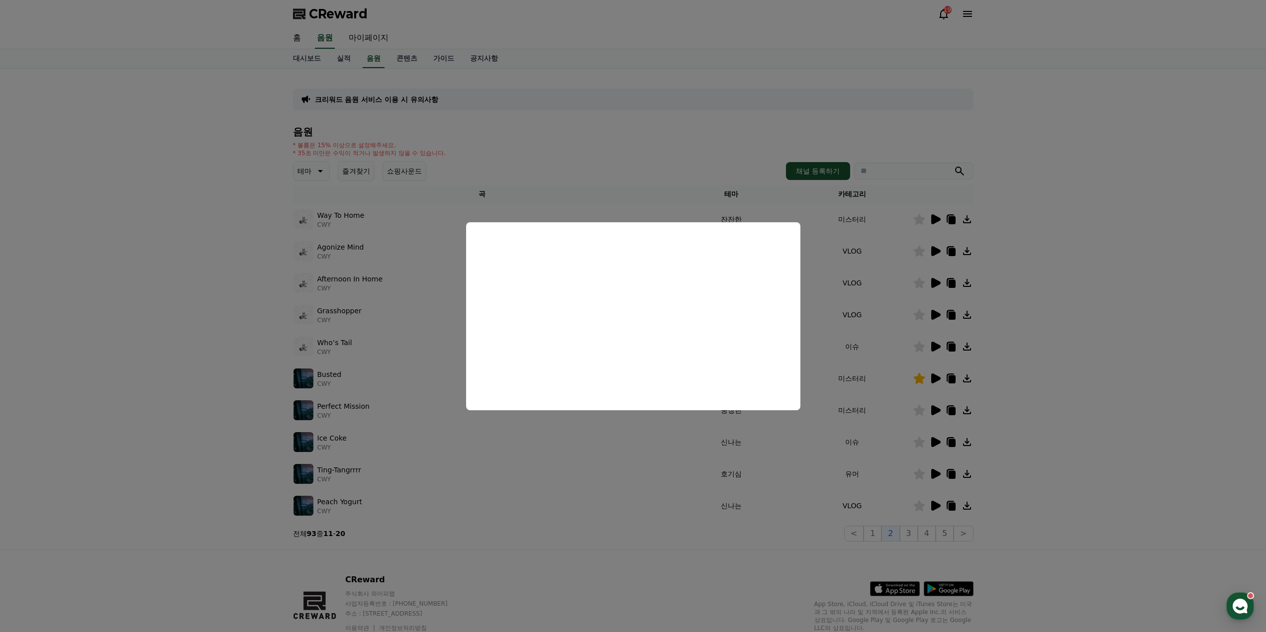
click at [1024, 449] on button "close modal" at bounding box center [633, 316] width 1266 height 632
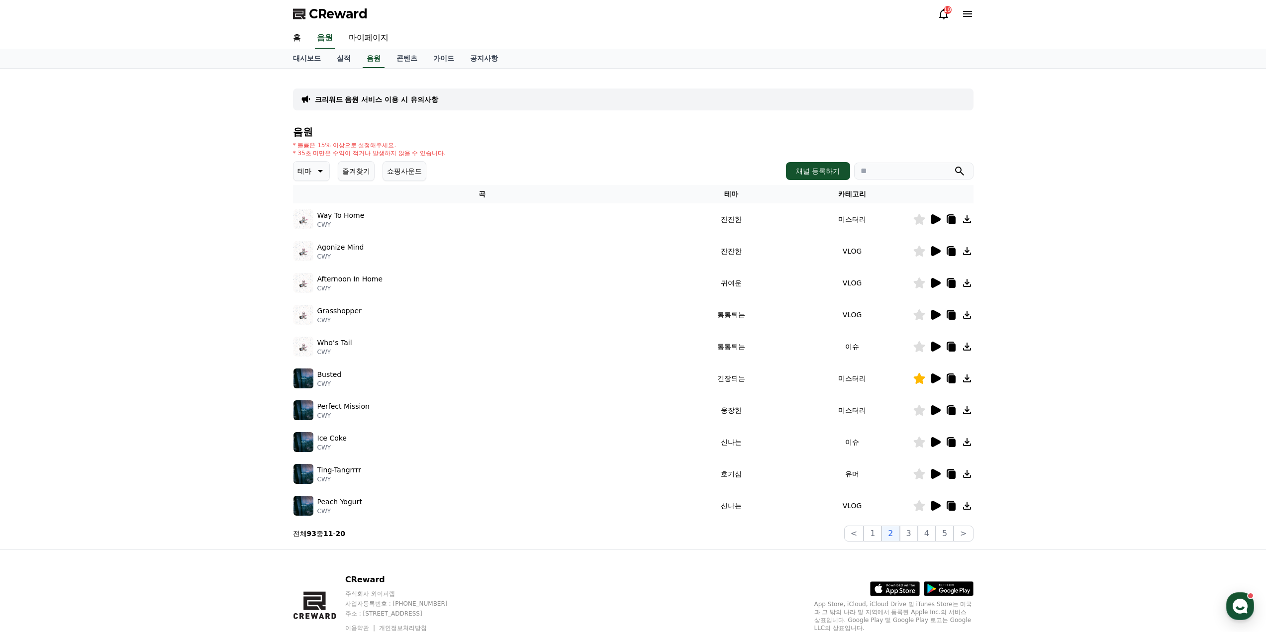
click at [935, 508] on icon at bounding box center [935, 506] width 9 height 10
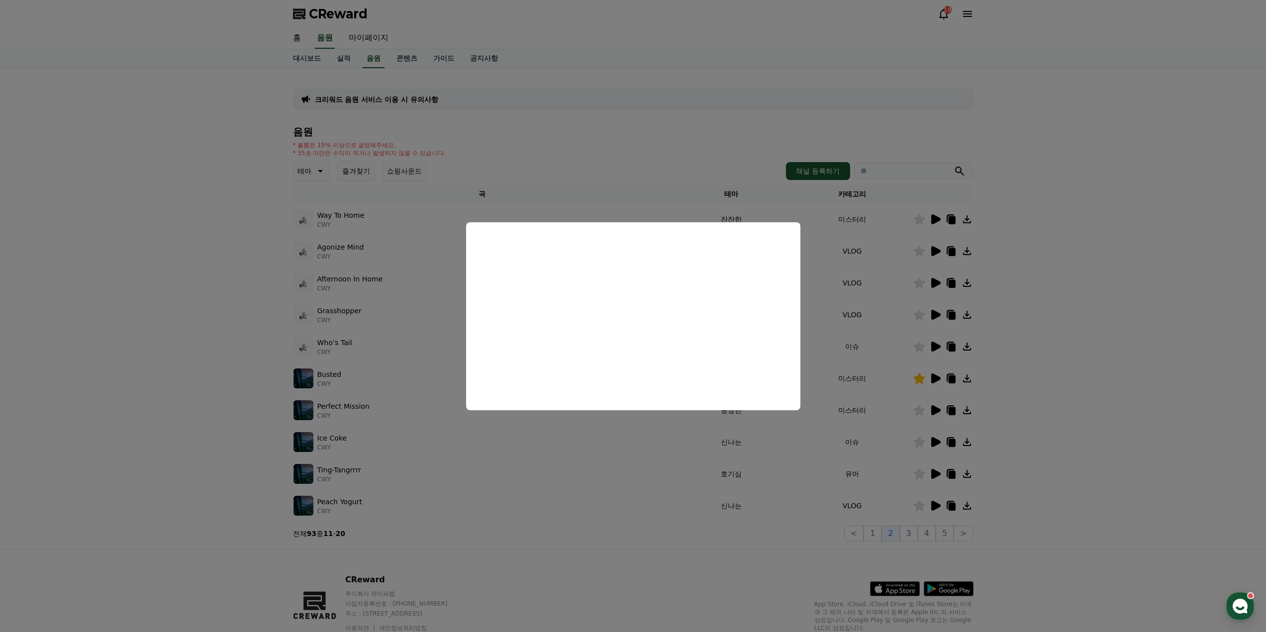
click at [1060, 401] on button "close modal" at bounding box center [633, 316] width 1266 height 632
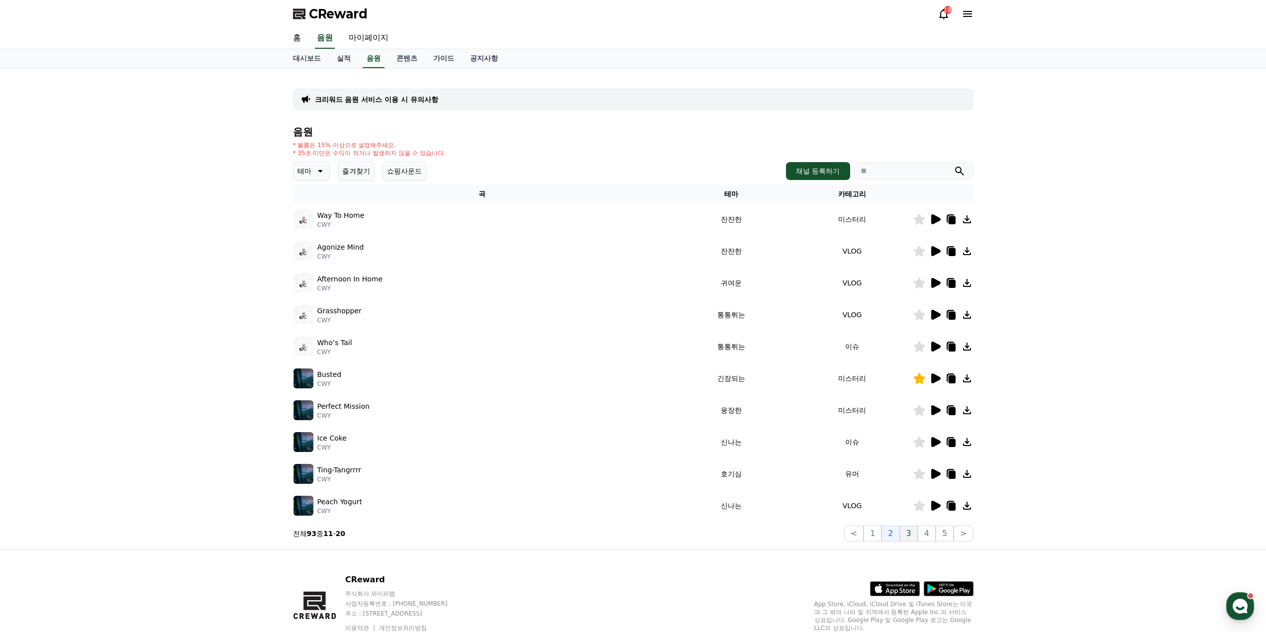
click at [913, 536] on button "3" at bounding box center [909, 534] width 18 height 16
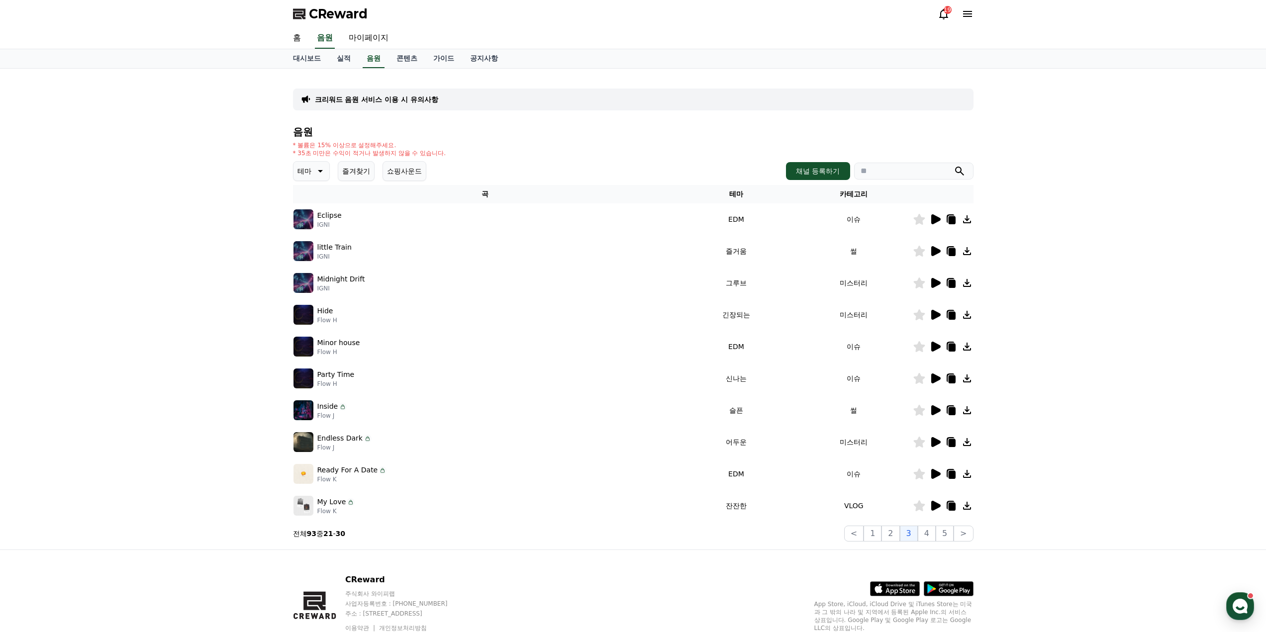
click at [935, 223] on icon at bounding box center [935, 219] width 9 height 10
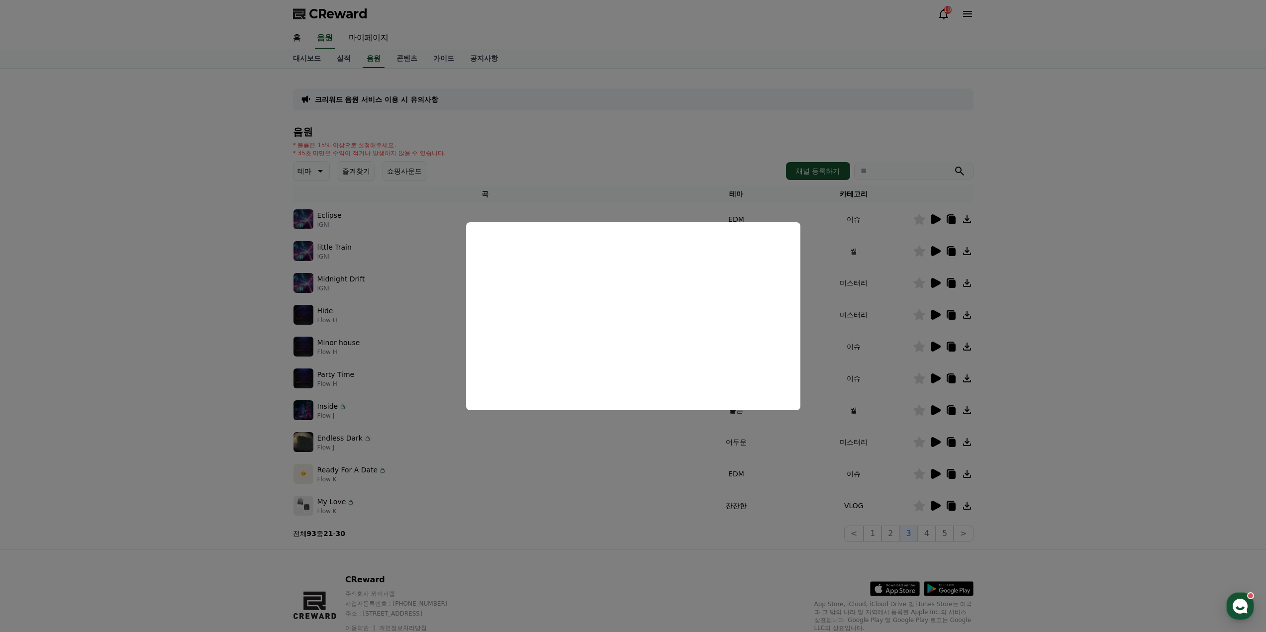
click at [1059, 350] on button "close modal" at bounding box center [633, 316] width 1266 height 632
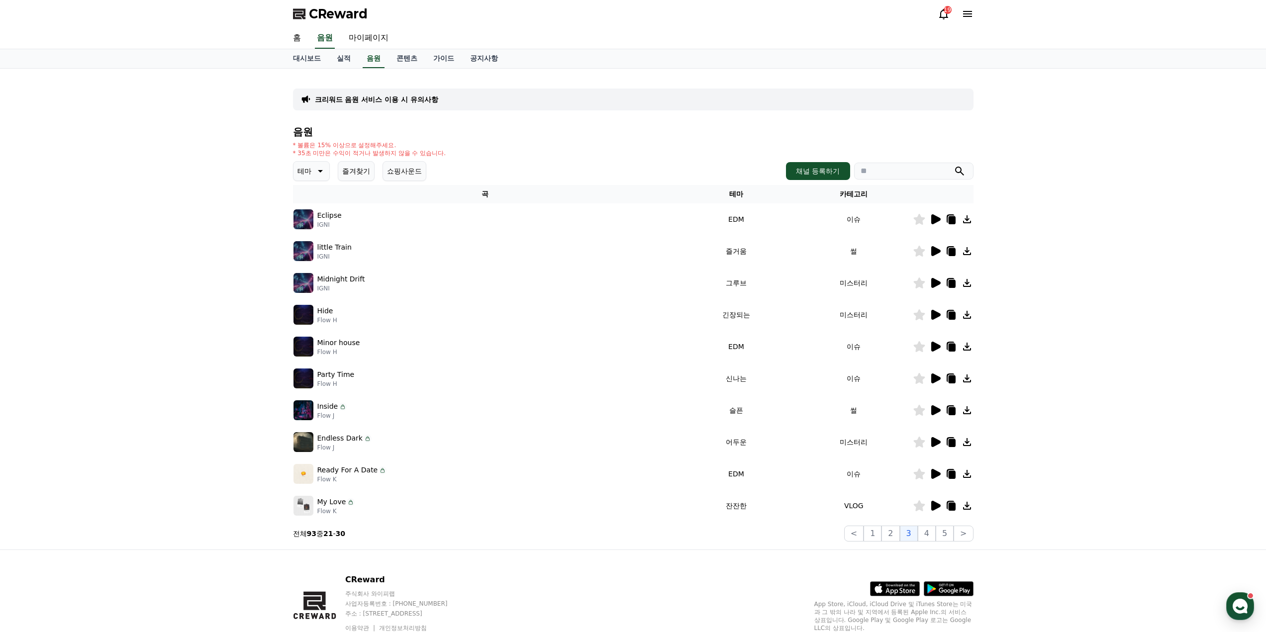
click at [934, 252] on icon at bounding box center [935, 251] width 9 height 10
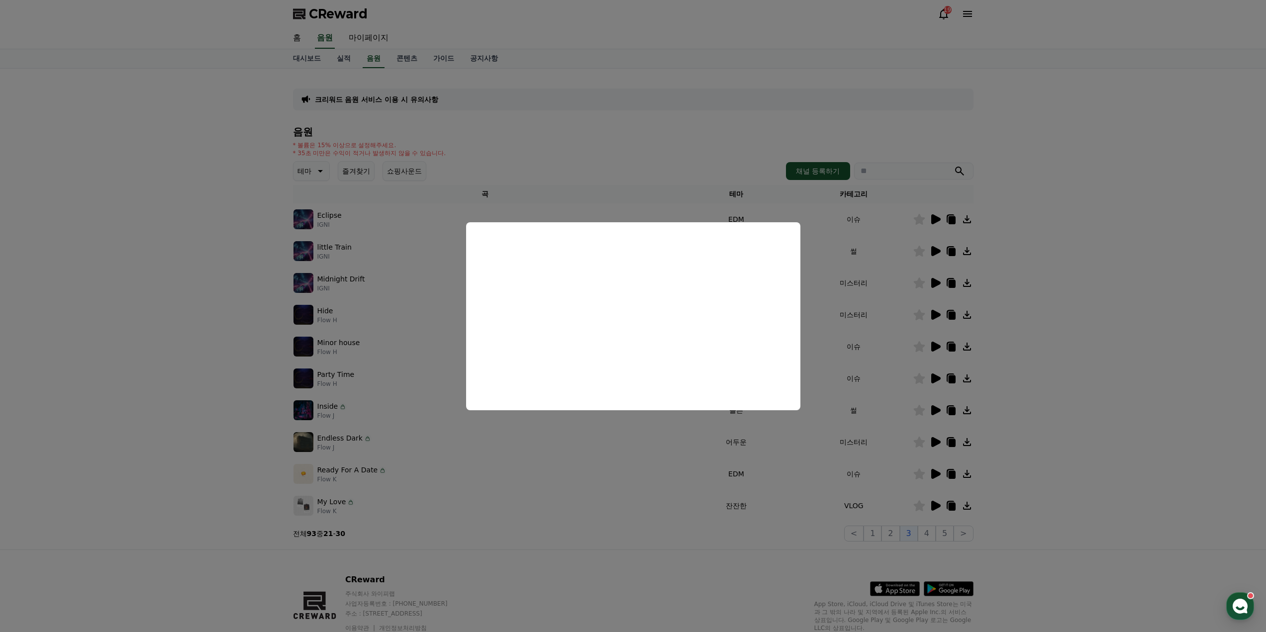
click at [1064, 367] on button "close modal" at bounding box center [633, 316] width 1266 height 632
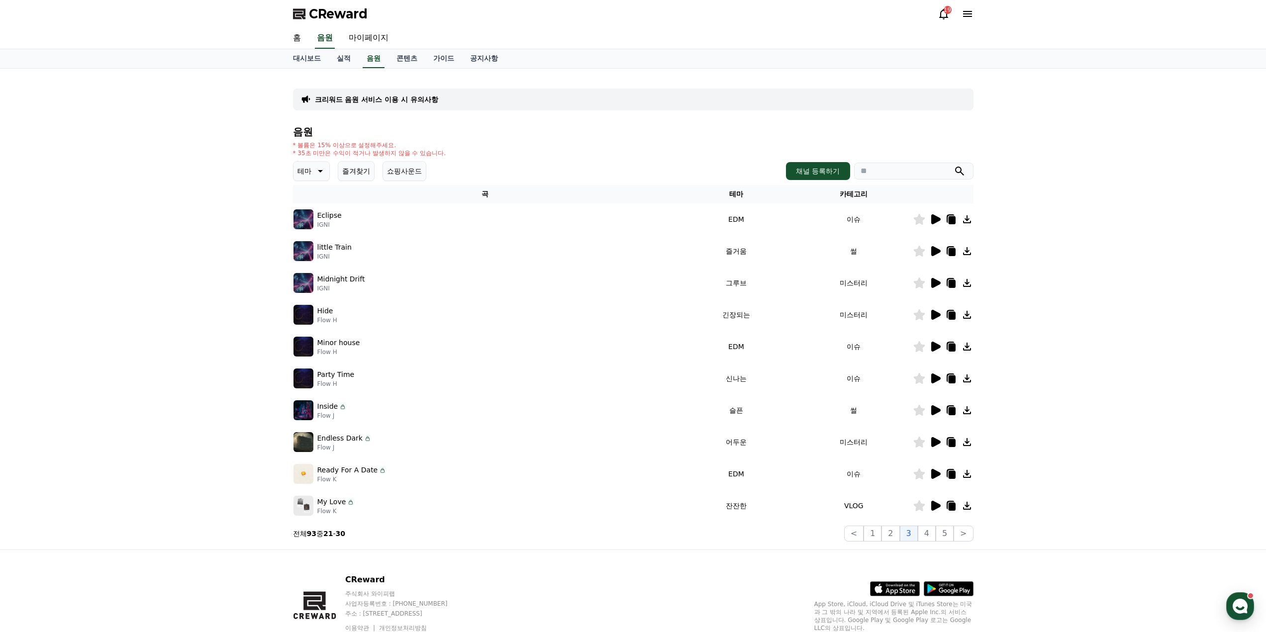
click at [938, 285] on icon at bounding box center [935, 283] width 9 height 10
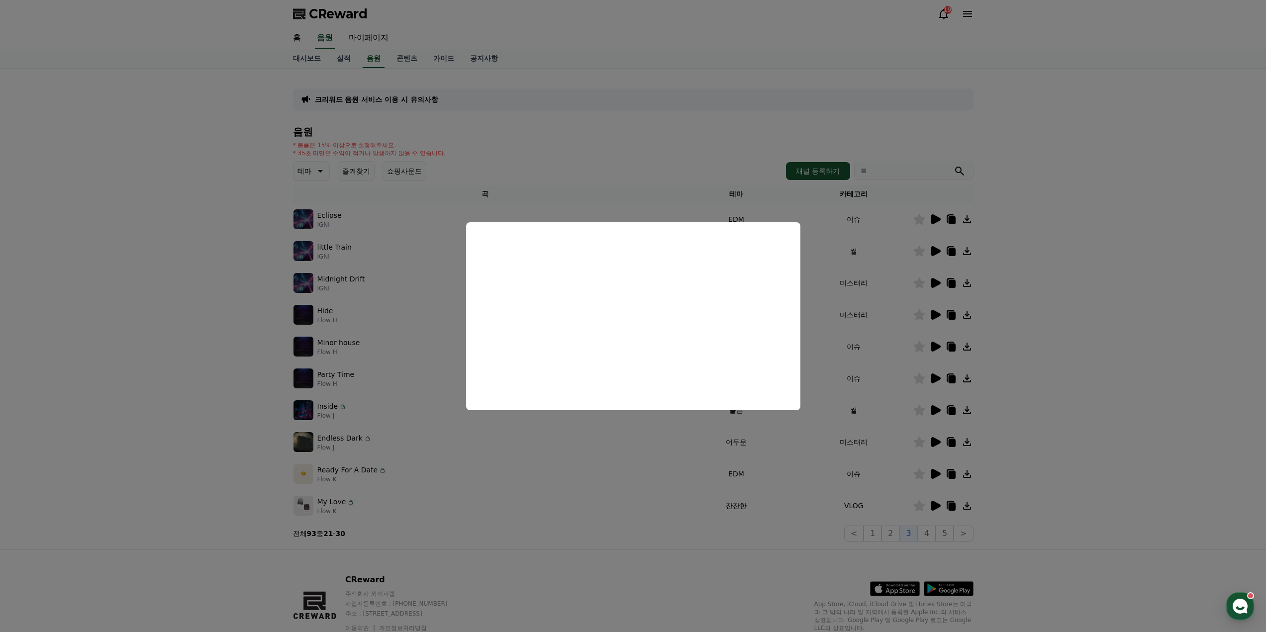
click at [1055, 357] on button "close modal" at bounding box center [633, 316] width 1266 height 632
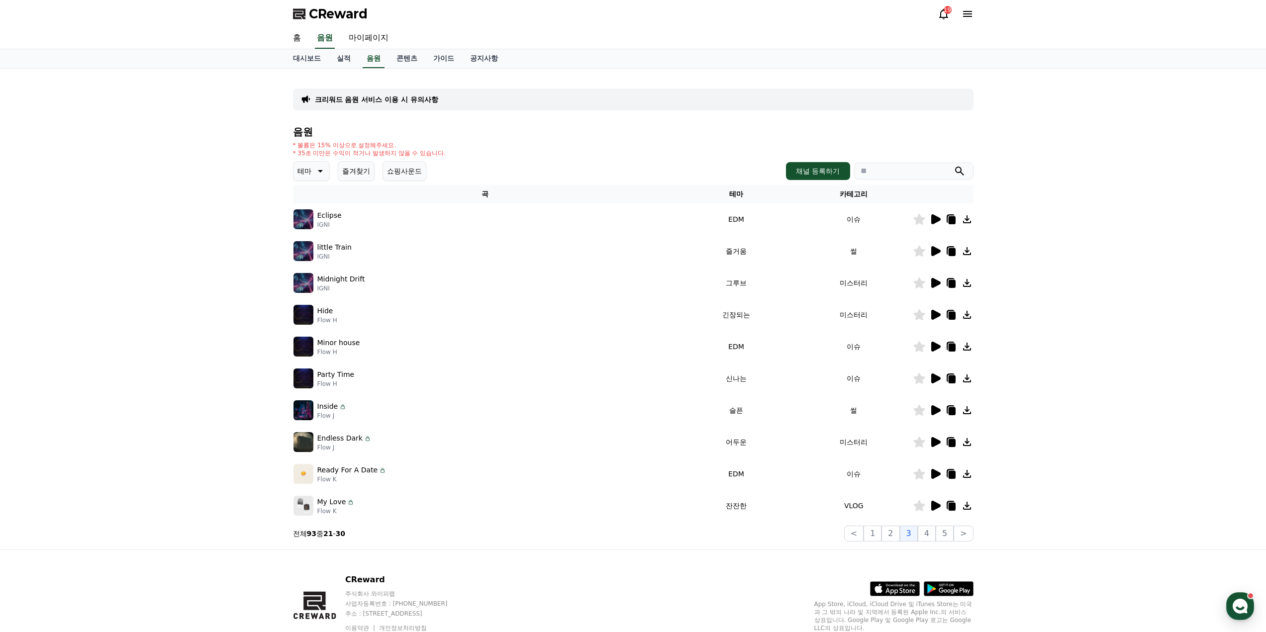
click at [939, 310] on icon at bounding box center [935, 315] width 12 height 12
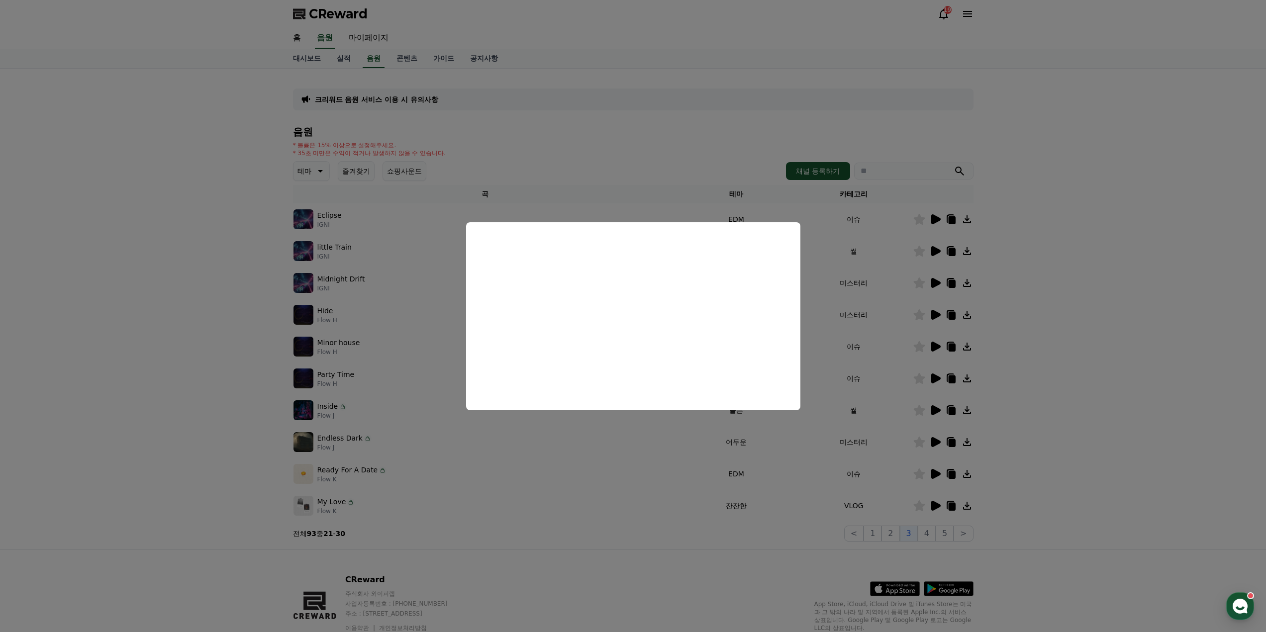
click at [1086, 354] on button "close modal" at bounding box center [633, 316] width 1266 height 632
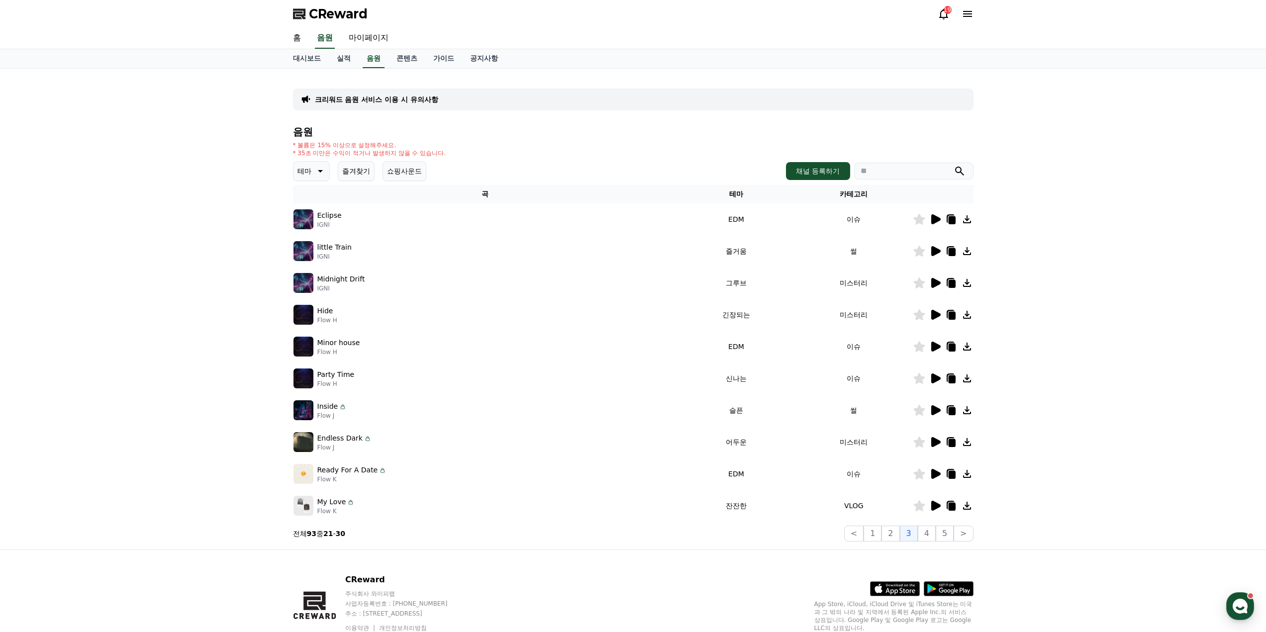
click at [934, 352] on icon at bounding box center [935, 347] width 12 height 12
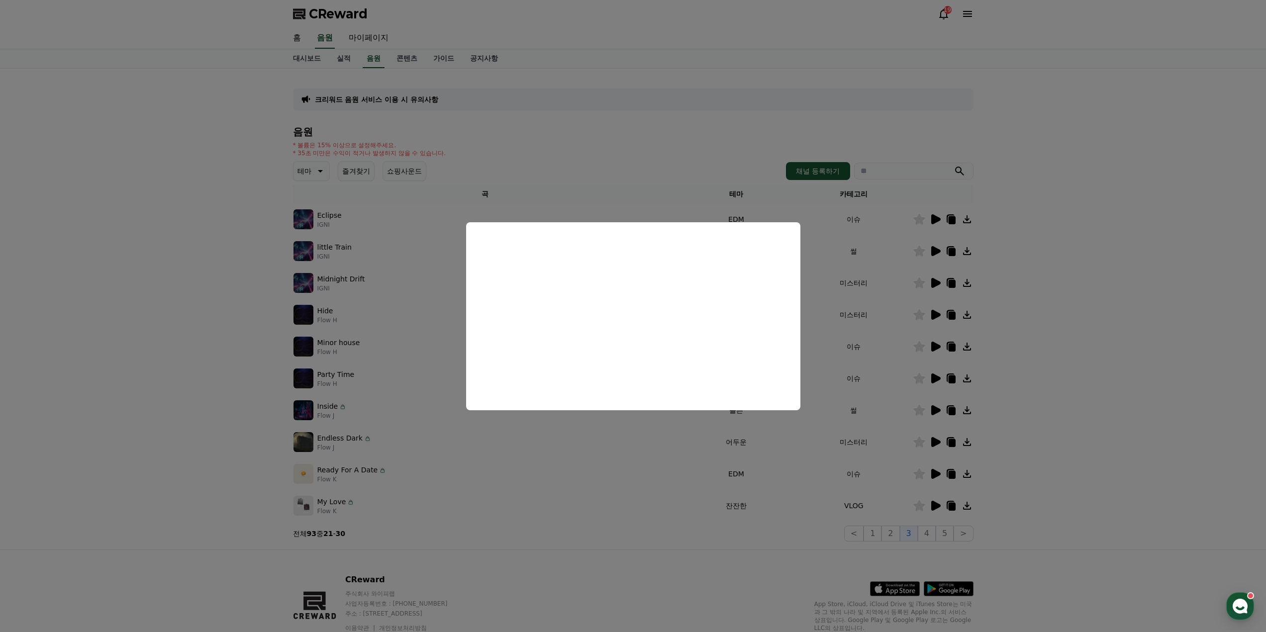
click at [1112, 316] on button "close modal" at bounding box center [633, 316] width 1266 height 632
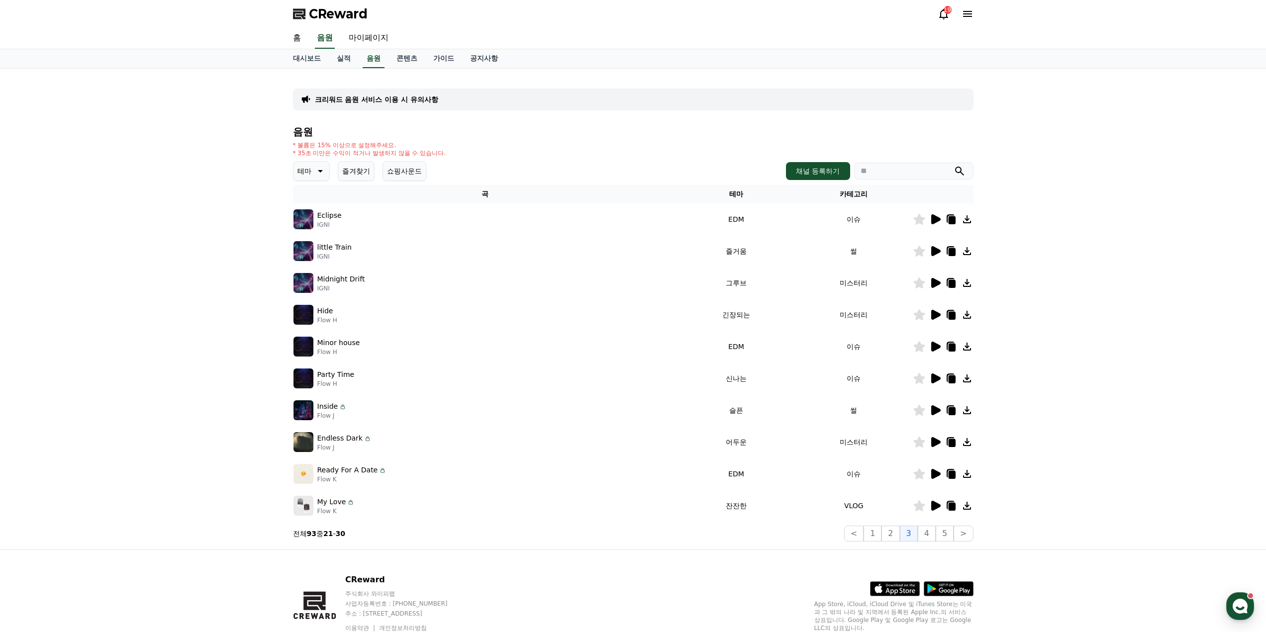
click at [922, 349] on icon at bounding box center [918, 346] width 11 height 11
